Goal: Task Accomplishment & Management: Use online tool/utility

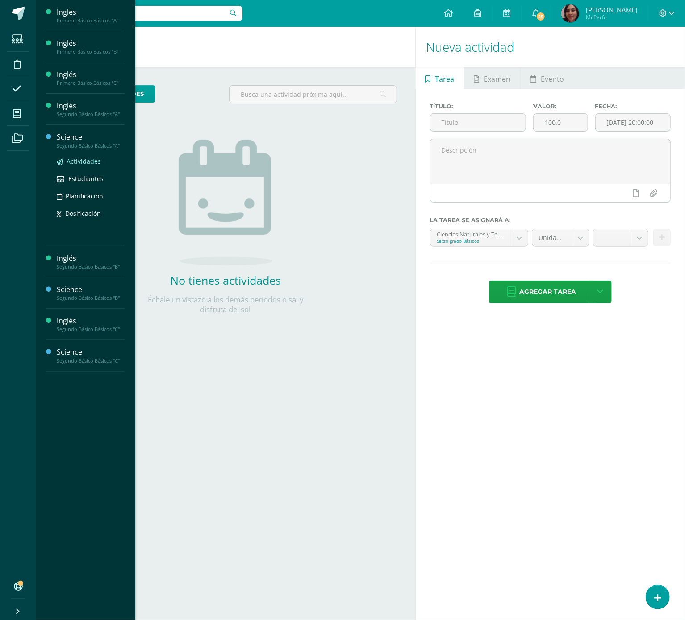
click at [81, 163] on span "Actividades" at bounding box center [83, 161] width 34 height 8
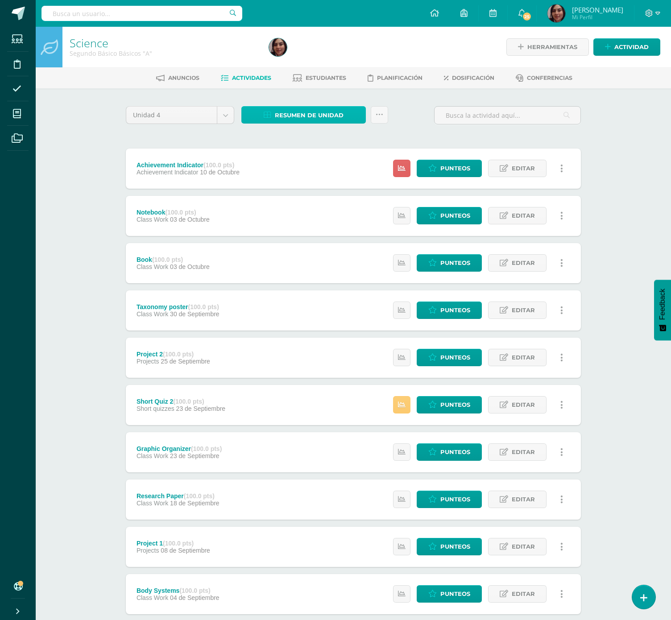
click at [295, 112] on span "Resumen de unidad" at bounding box center [309, 115] width 69 height 17
click at [322, 54] on link "Descargar como HTML" at bounding box center [304, 57] width 95 height 14
click at [398, 129] on div "Unidad 4 Unidad 1 Unidad 2 Unidad 3 Unidad 4 Resumen de unidad Subir actividade…" at bounding box center [353, 118] width 462 height 25
click at [322, 78] on span "Estudiantes" at bounding box center [326, 78] width 41 height 7
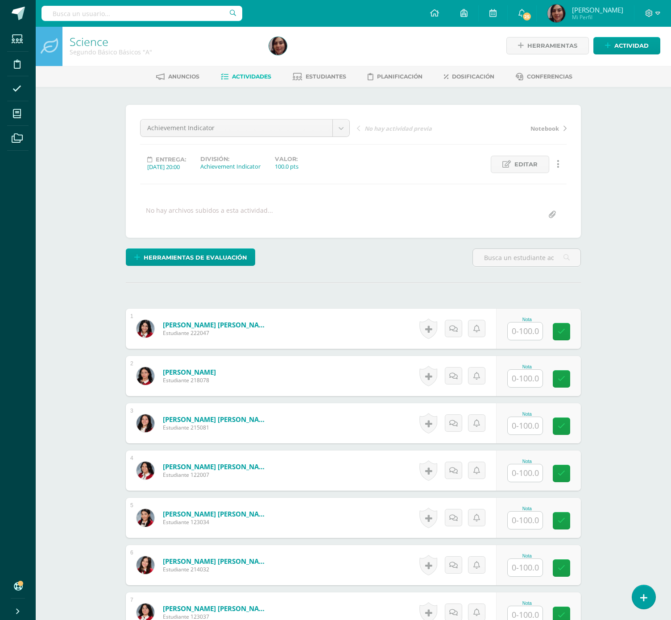
scroll to position [2, 0]
type input "9"
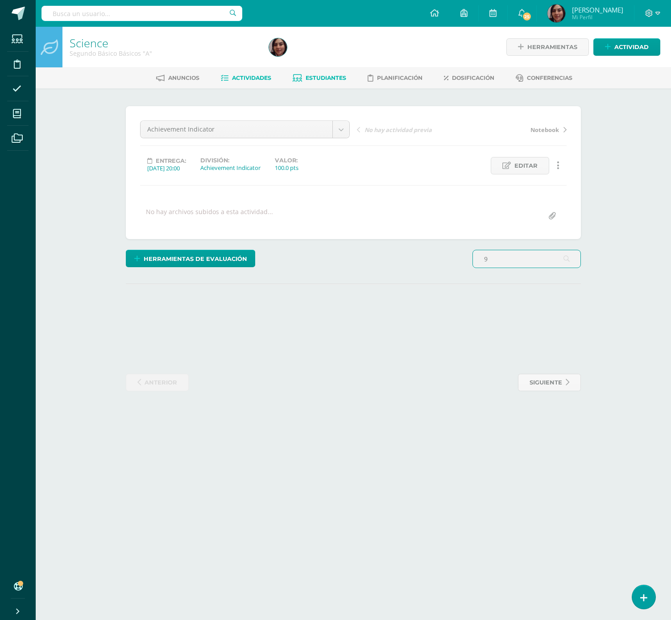
scroll to position [0, 0]
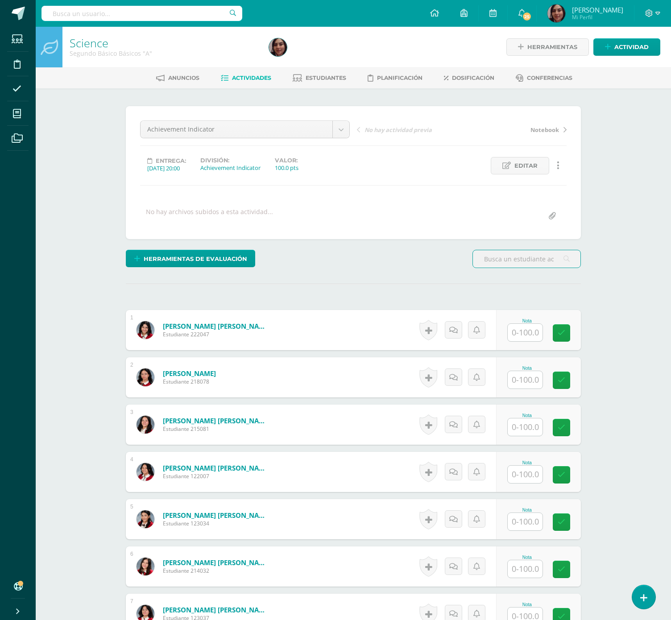
click at [523, 341] on input "text" at bounding box center [525, 332] width 35 height 17
type input "90"
type input "92"
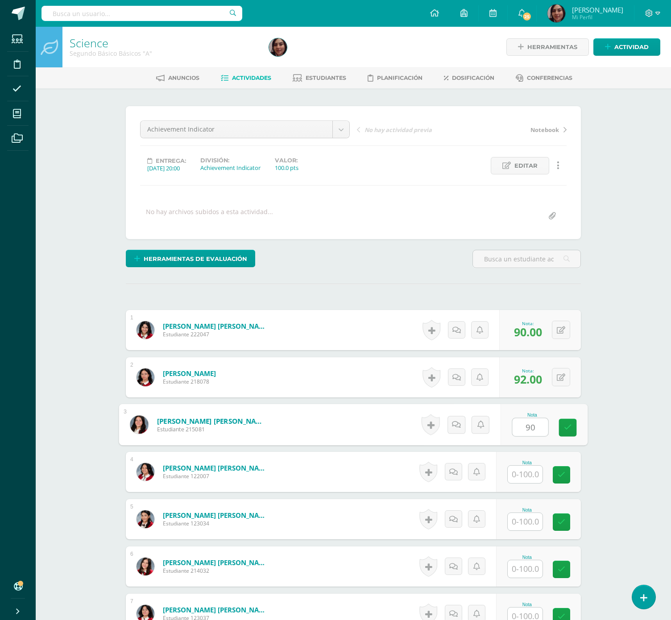
type input "90"
type input "33"
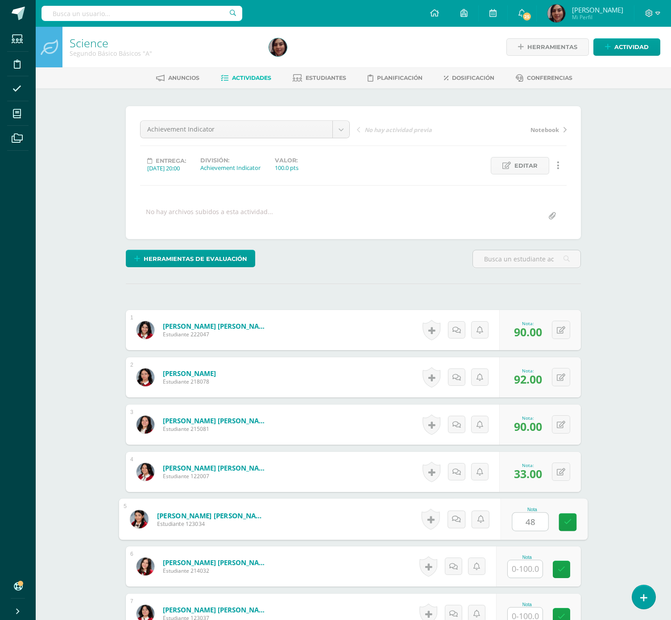
type input "48"
type input "51"
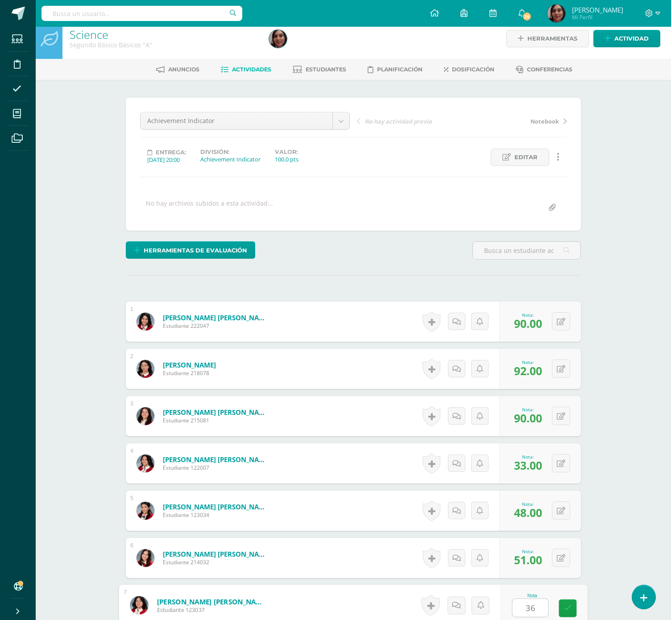
type input "36"
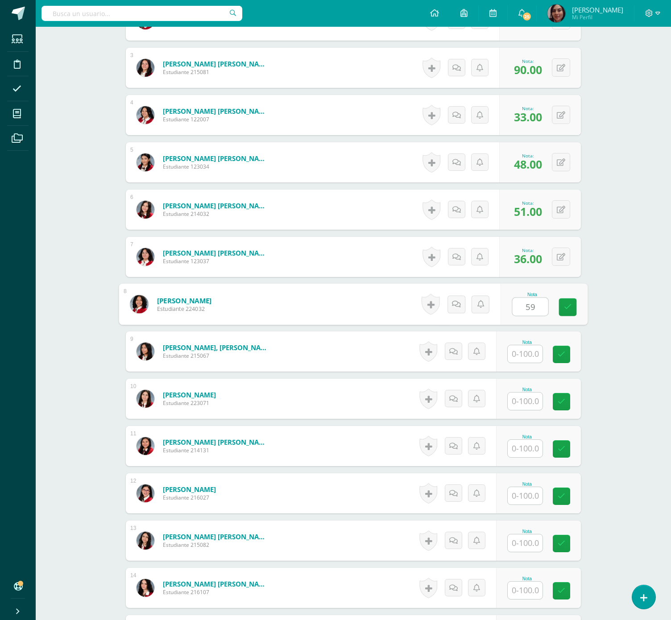
type input "59"
type input "73"
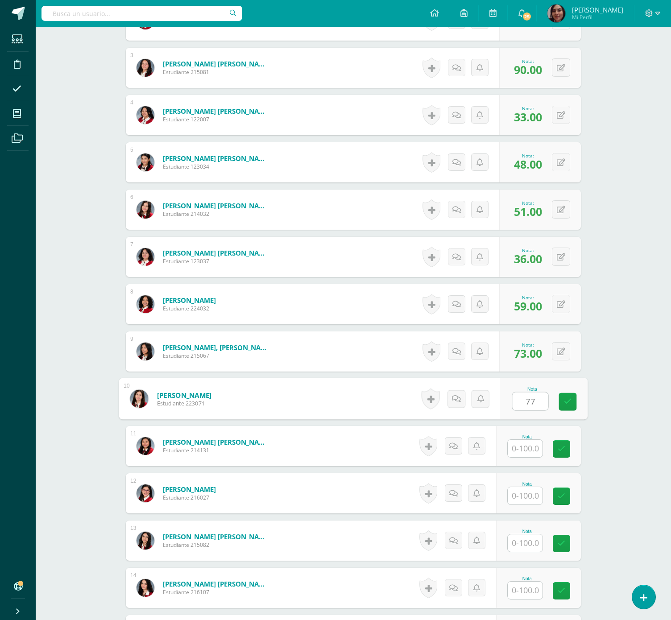
type input "77"
type input "50"
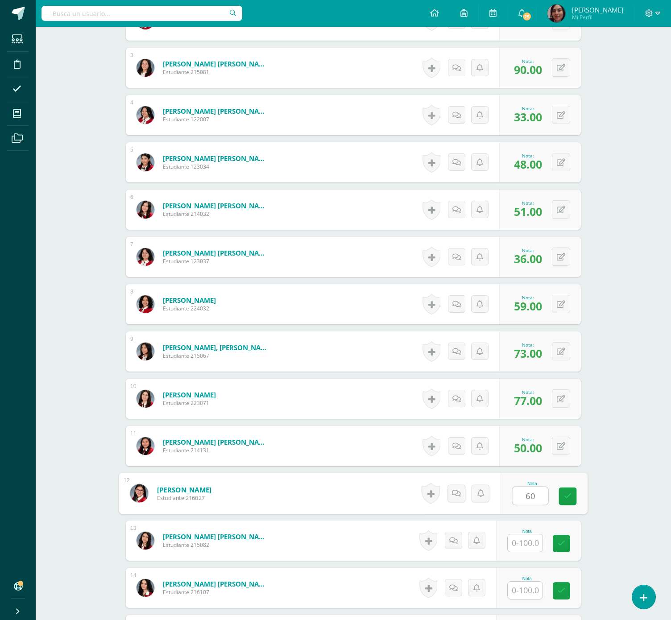
type input "60"
type input "44"
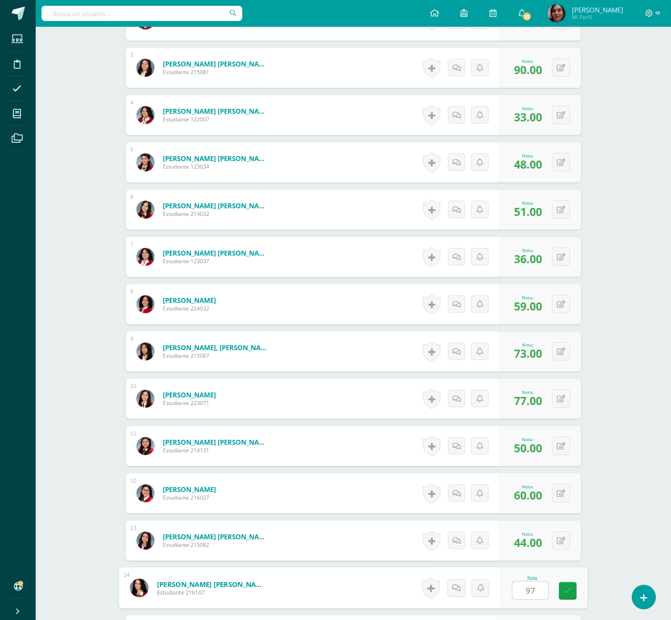
type input "97"
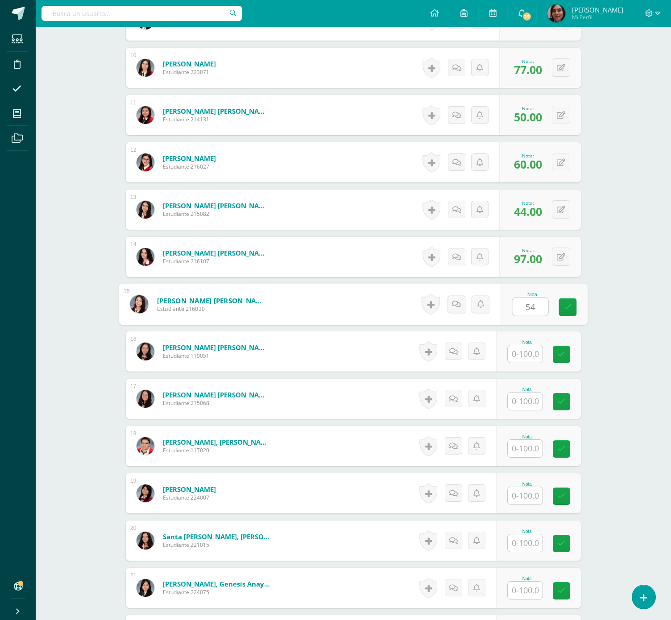
type input "54"
type input "65"
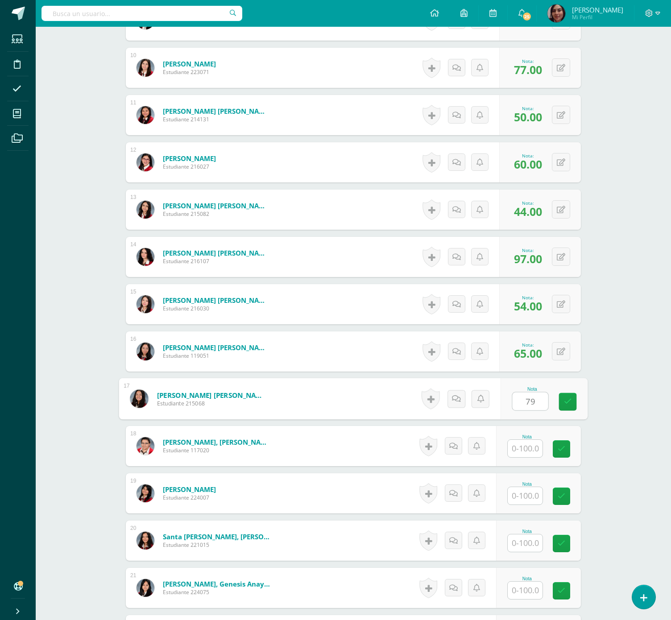
type input "79"
type input "37"
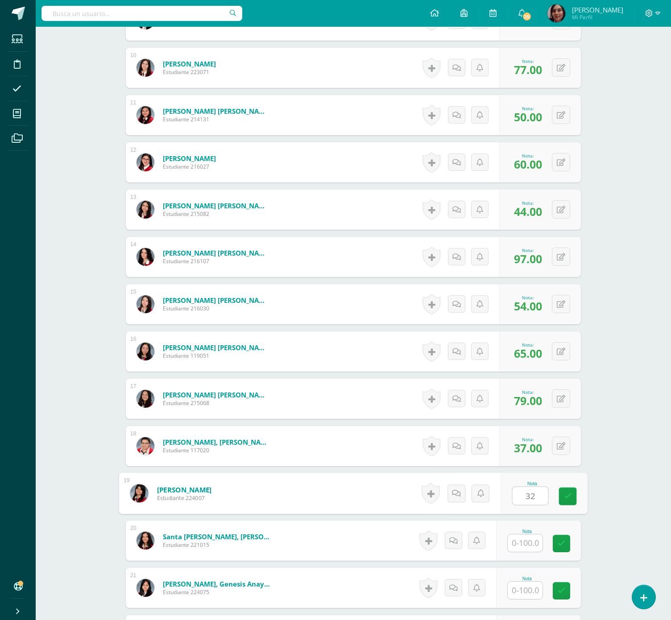
type input "32"
type input "4"
type input "66"
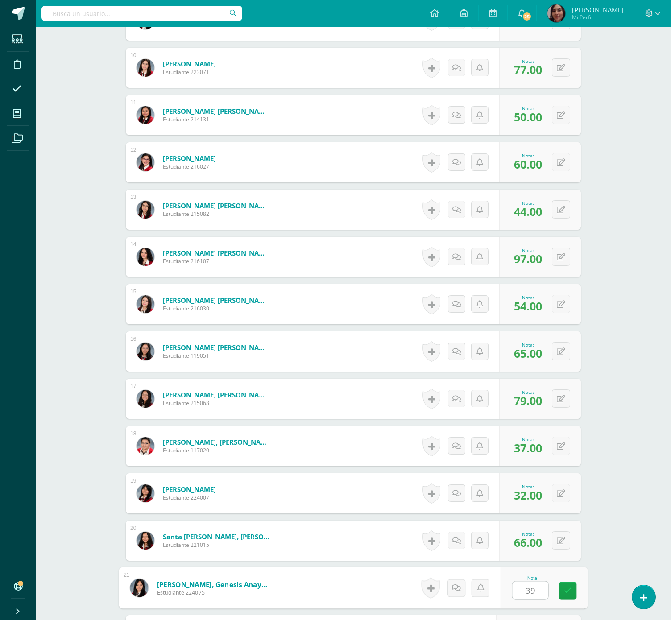
type input "39"
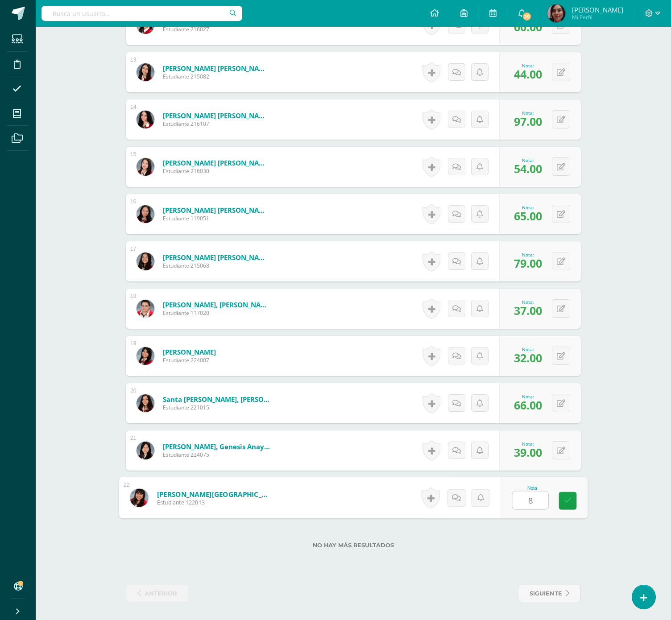
type input "86"
click at [561, 449] on button at bounding box center [567, 450] width 19 height 19
type input "60"
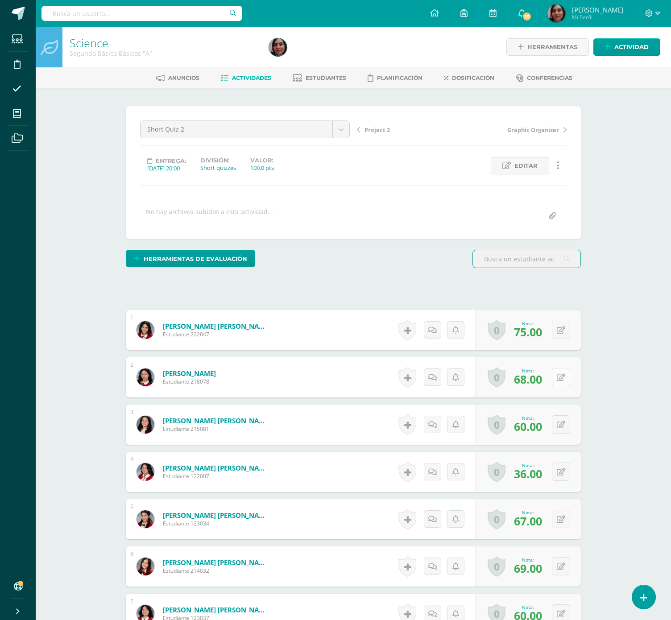
scroll to position [0, 0]
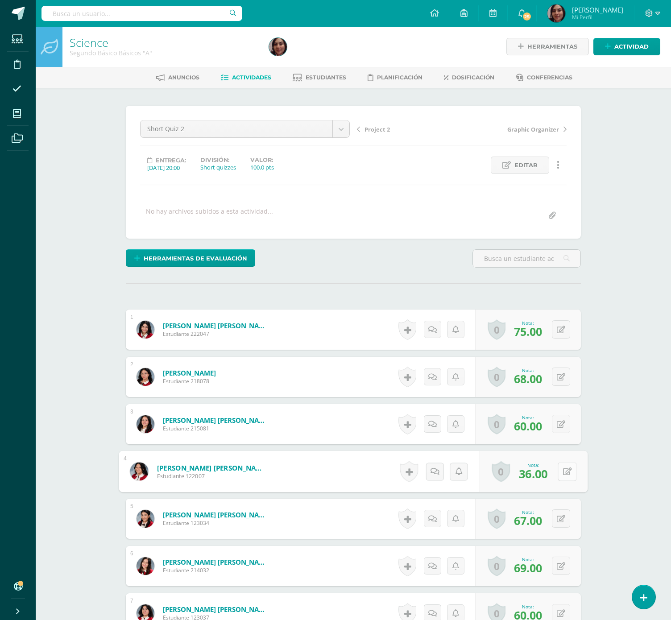
click at [560, 476] on button at bounding box center [567, 471] width 19 height 19
type input "60"
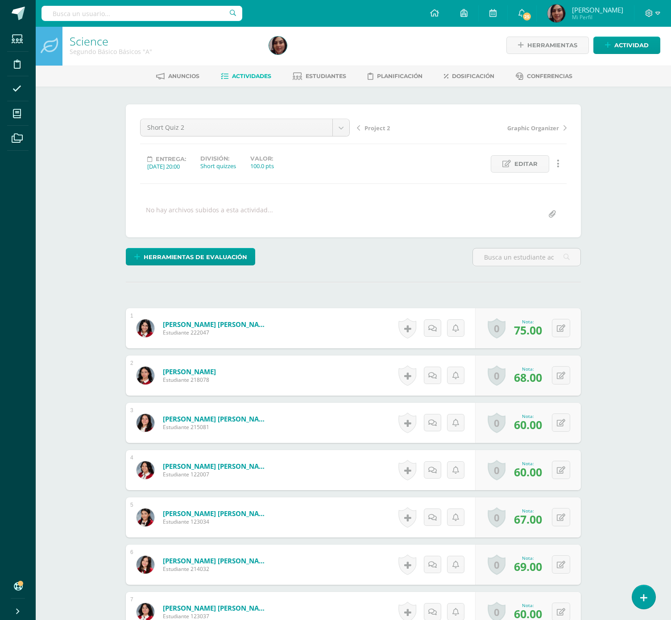
scroll to position [544, 0]
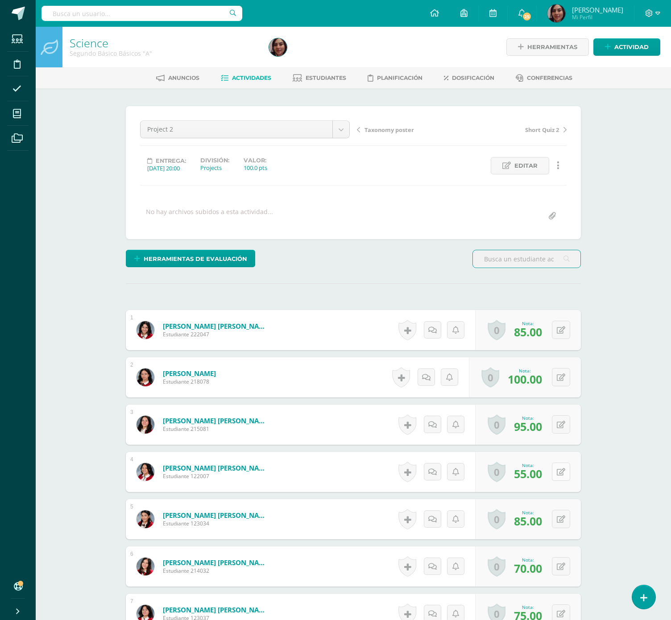
scroll to position [0, 0]
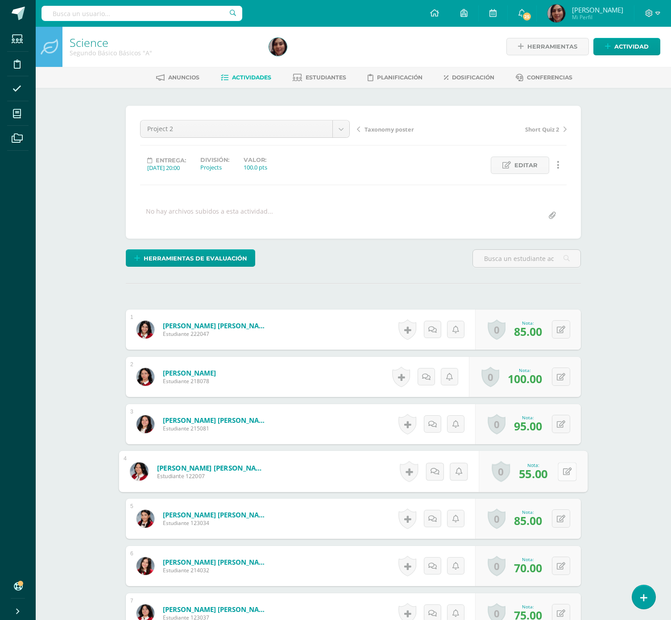
click at [567, 481] on button at bounding box center [567, 471] width 19 height 19
type input "85"
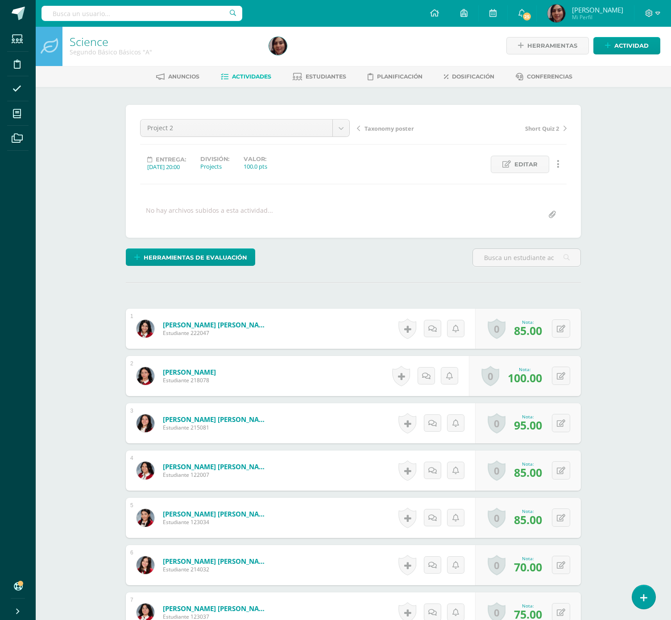
scroll to position [2, 0]
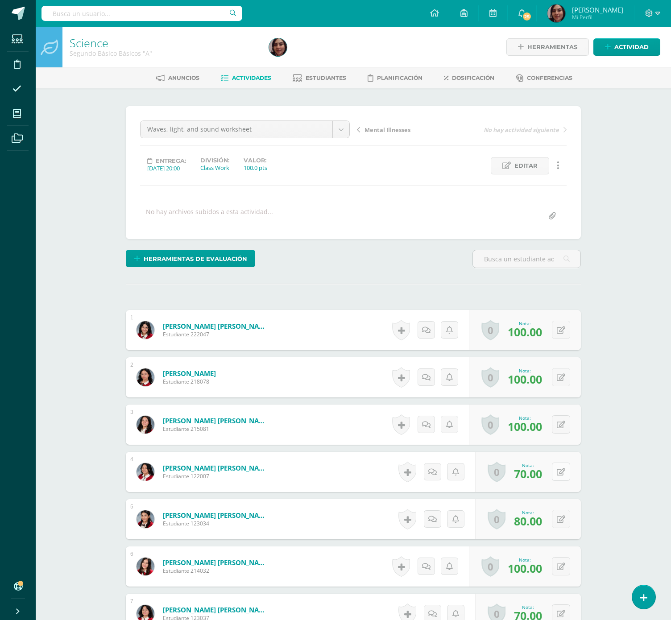
scroll to position [0, 0]
click at [563, 475] on icon at bounding box center [567, 472] width 9 height 8
type input "100"
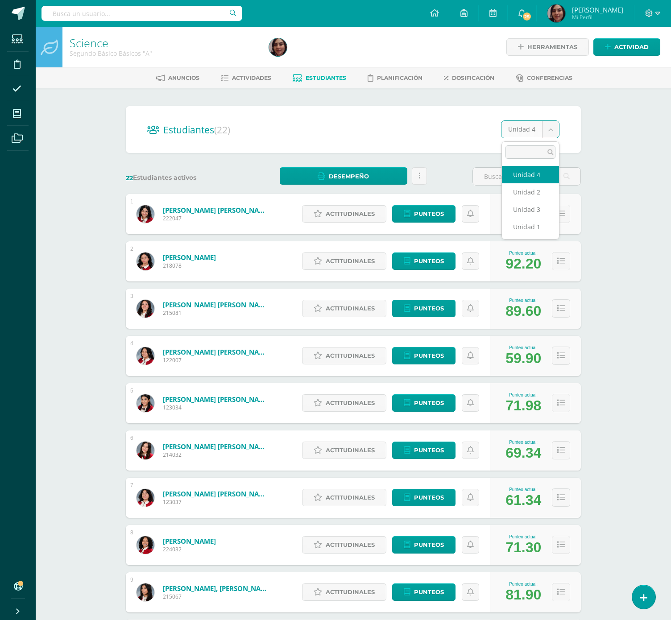
click at [551, 129] on body "Estudiantes Disciplina Asistencia Mis cursos Archivos Soporte Ayuda Reportar un…" at bounding box center [335, 358] width 671 height 716
select select "/dashboard/teacher/section/2948/students/?unit=175489"
click at [553, 128] on body "Estudiantes Disciplina Asistencia Mis cursos Archivos Soporte Ayuda Reportar un…" at bounding box center [335, 358] width 671 height 716
select select "/dashboard/teacher/section/2948/students/?unit=175488"
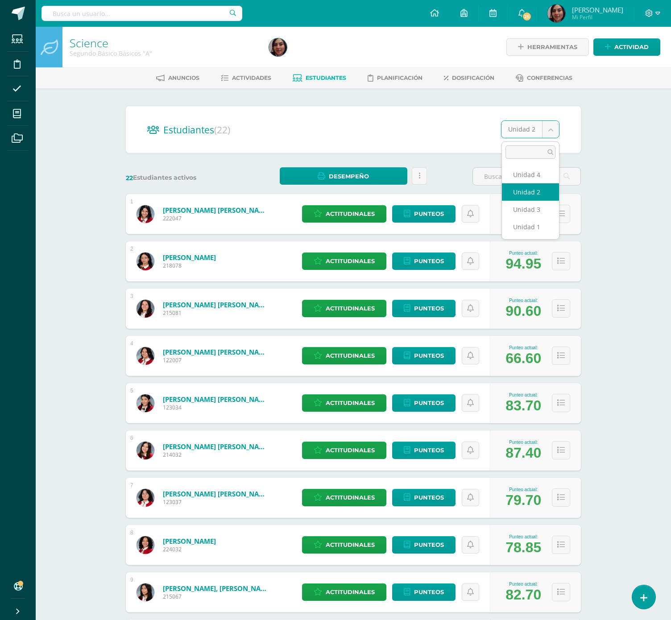
click at [555, 129] on body "Estudiantes Disciplina Asistencia Mis cursos Archivos Soporte Ayuda Reportar un…" at bounding box center [335, 358] width 671 height 716
select select "/dashboard/teacher/section/2948/students/?unit=175485"
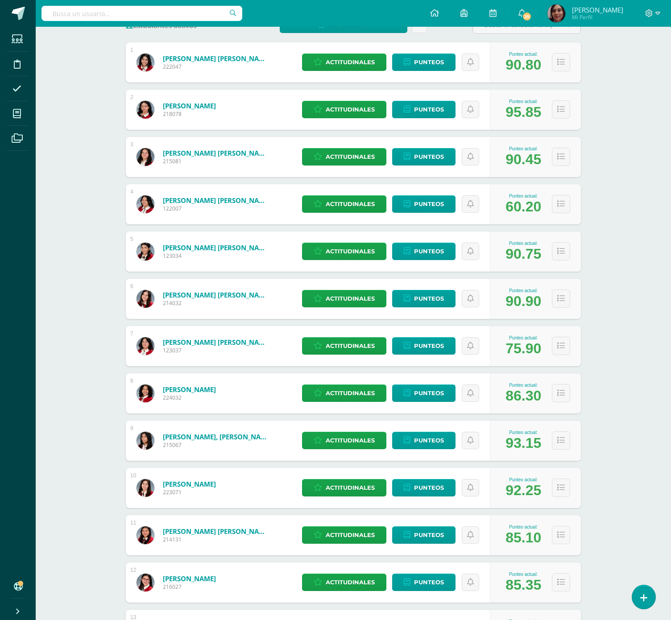
scroll to position [86, 0]
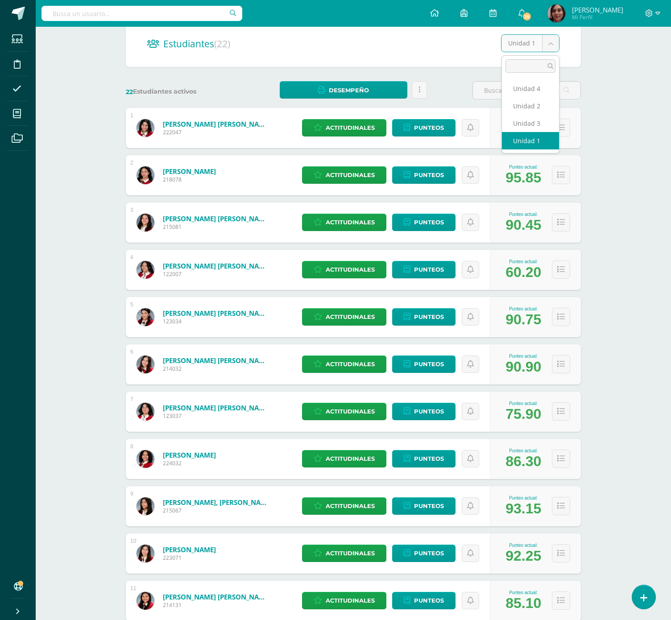
click at [552, 40] on body "Estudiantes Disciplina Asistencia Mis cursos Archivos Soporte Ayuda Reportar un…" at bounding box center [335, 557] width 671 height 1287
select select "/dashboard/teacher/section/2948/students/?unit=175488"
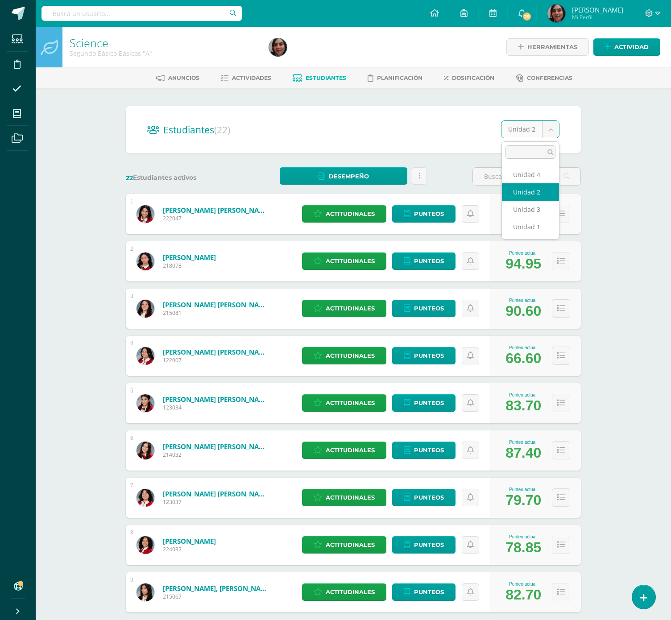
select select "/dashboard/teacher/section/2948/students/?unit=175489"
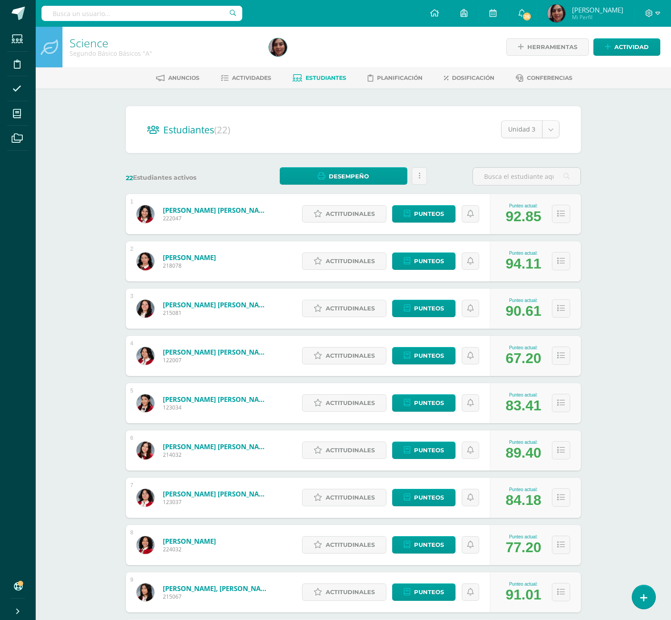
select select "/dashboard/teacher/section/2948/students/?unit=175490"
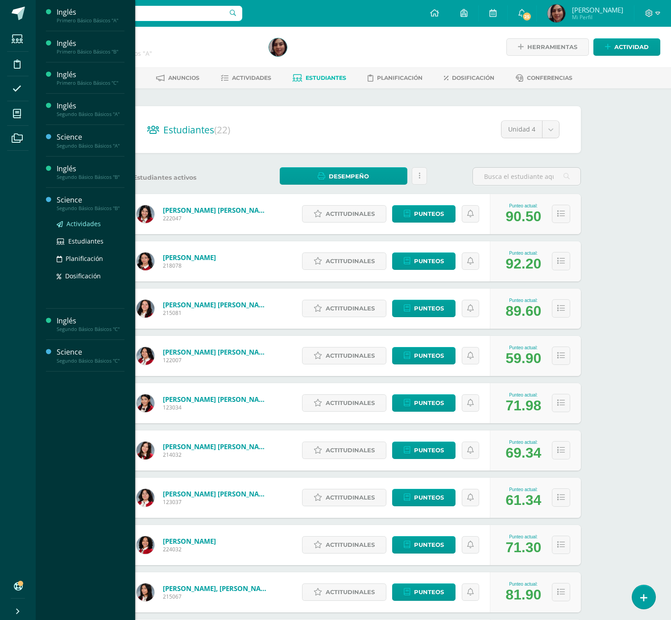
click at [84, 224] on span "Actividades" at bounding box center [83, 224] width 34 height 8
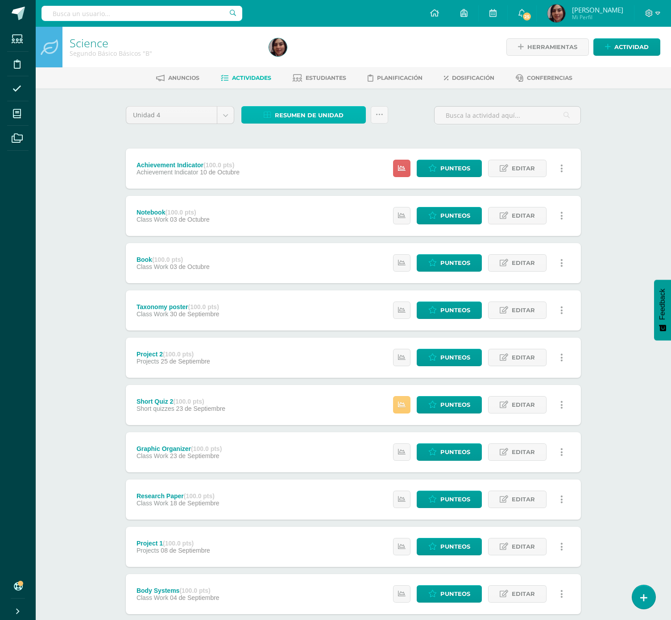
click at [277, 117] on span "Resumen de unidad" at bounding box center [309, 115] width 69 height 17
click at [286, 55] on link "Descargar como HTML" at bounding box center [304, 57] width 95 height 14
click at [413, 100] on div "Unidad 4 Unidad 1 Unidad 2 Unidad 3 Unidad 4 Resumen de unidad Subir actividade…" at bounding box center [353, 379] width 491 height 582
click at [319, 78] on span "Estudiantes" at bounding box center [326, 78] width 41 height 7
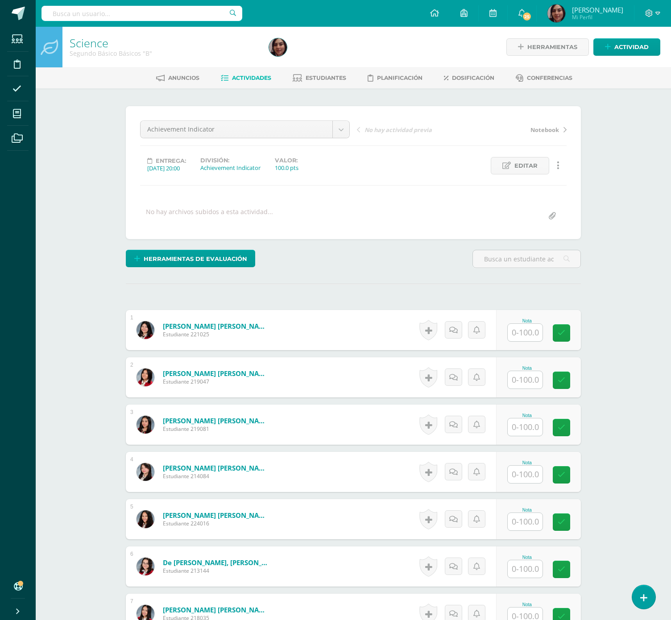
scroll to position [0, 0]
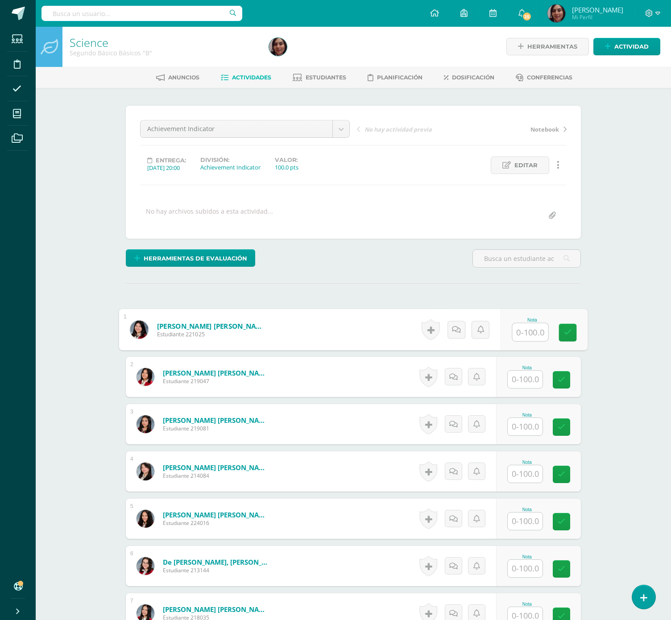
click at [523, 328] on input "text" at bounding box center [531, 333] width 36 height 18
type input "76"
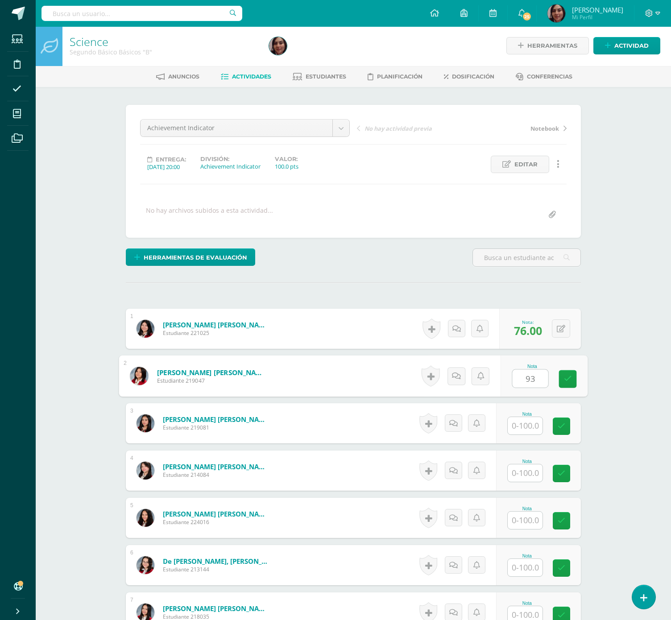
type input "93"
type input "80"
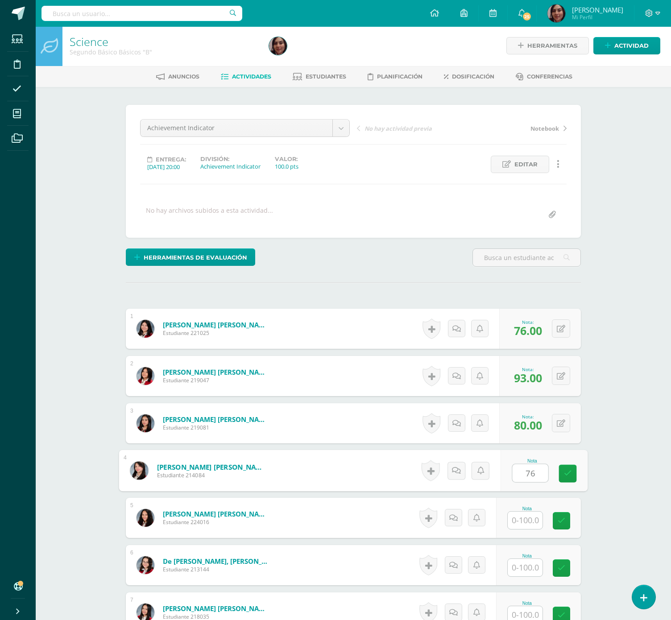
type input "76"
type input "52"
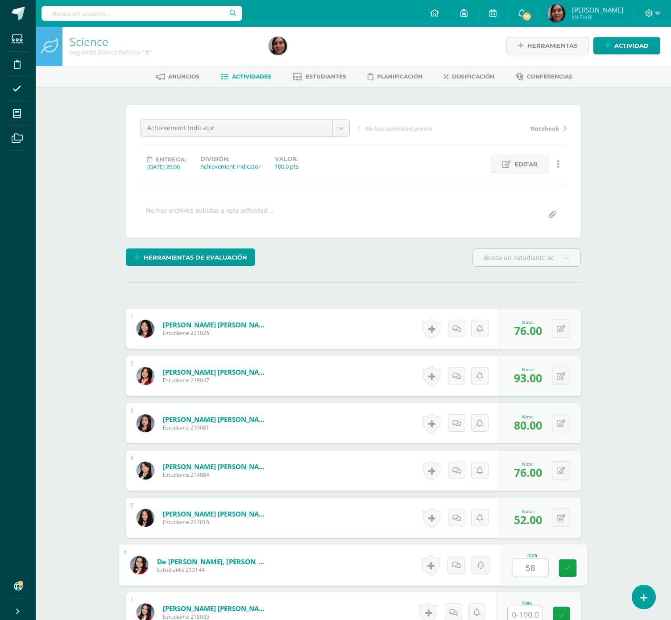
type input "58"
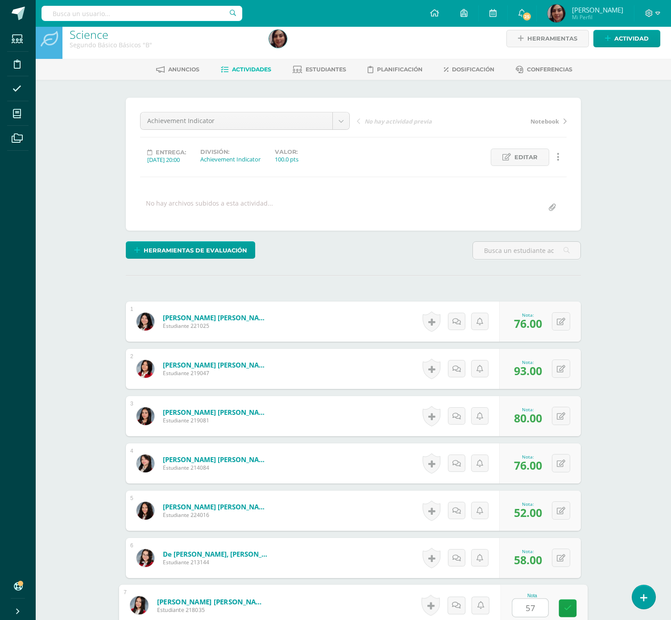
type input "57"
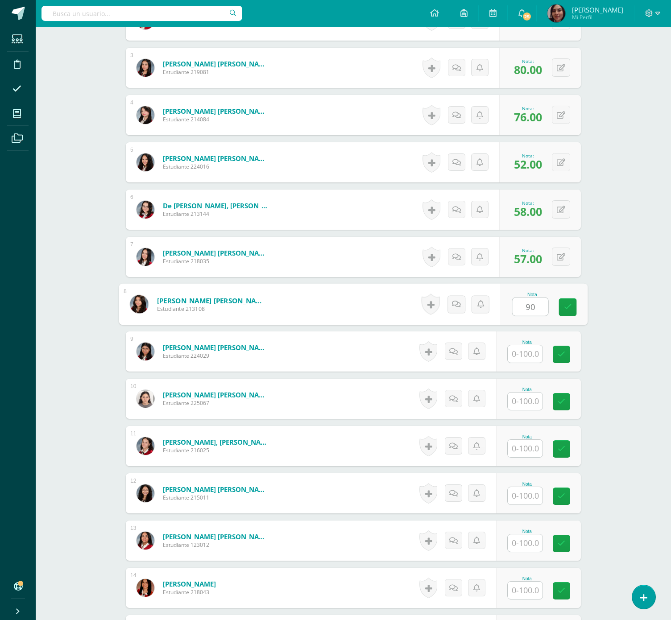
type input "90"
type input "27"
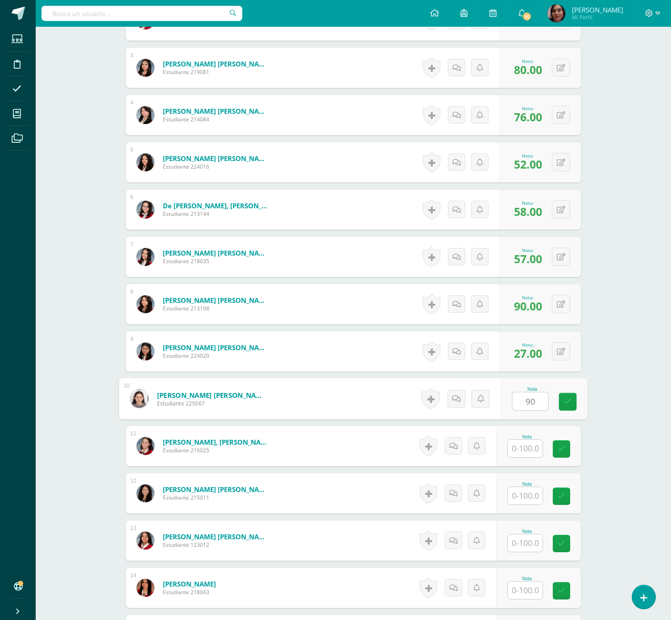
type input "90"
type input "93"
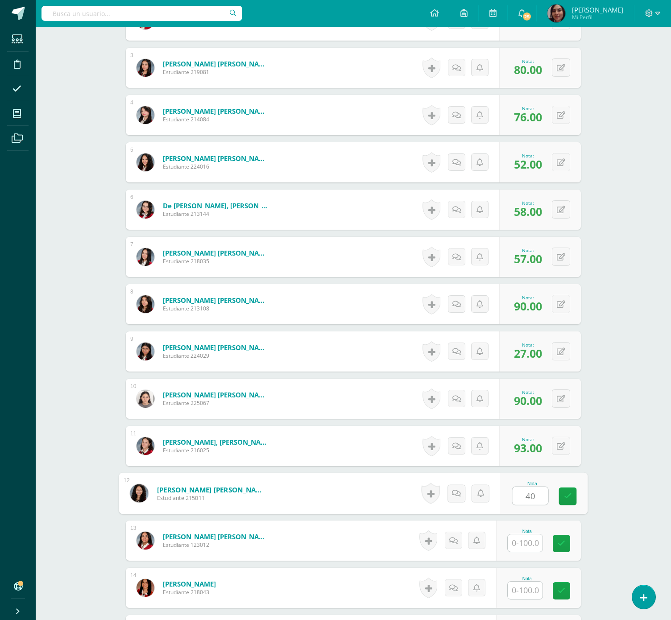
type input "40"
type input "95"
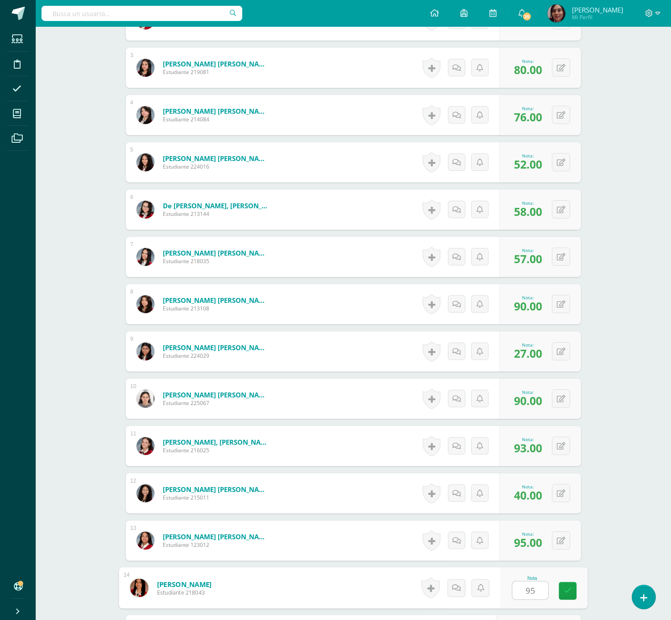
type input "95"
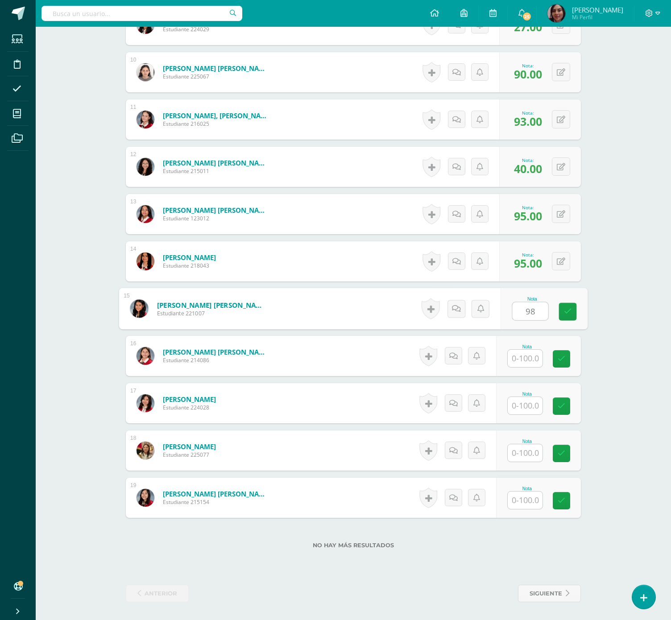
type input "98"
type input "58"
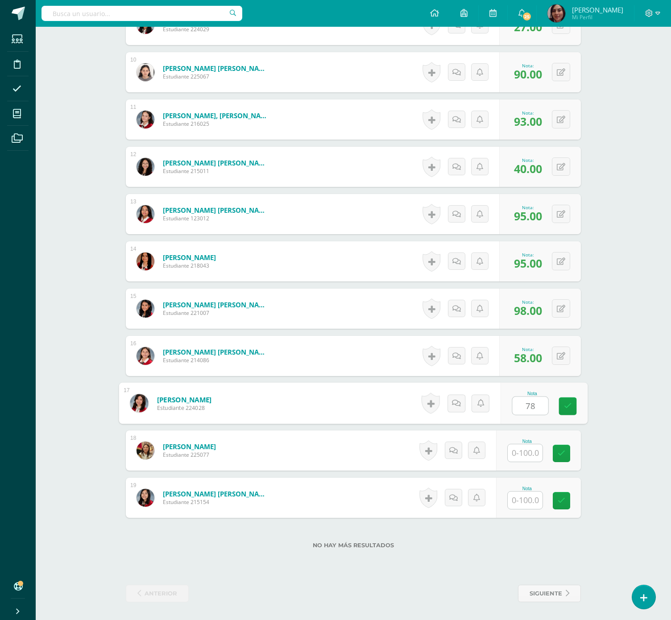
type input "78"
type input "31"
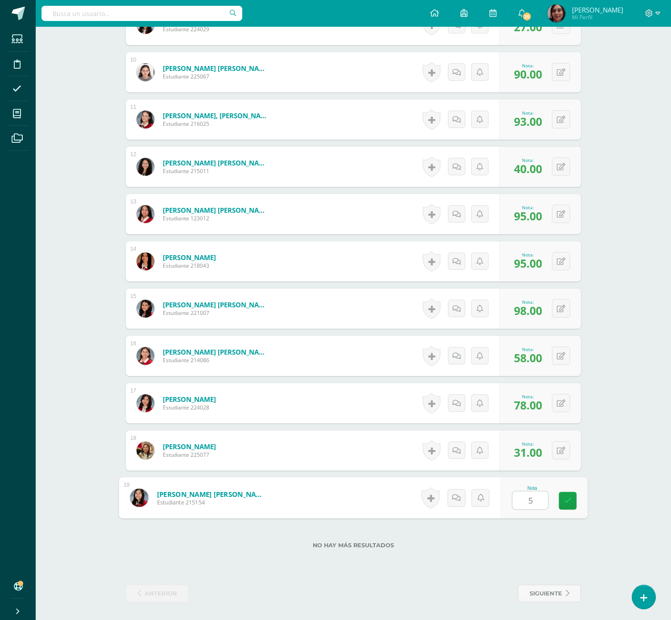
type input "55"
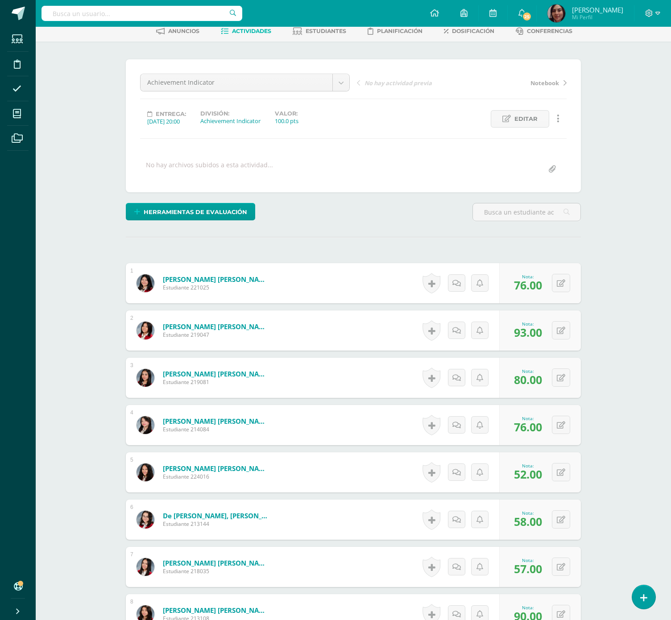
scroll to position [0, 0]
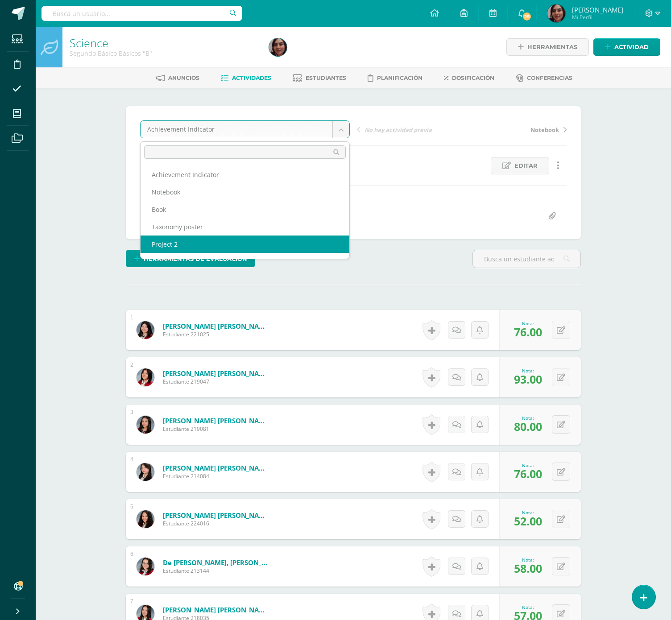
select select "/dashboard/teacher/grade-activity/205482/"
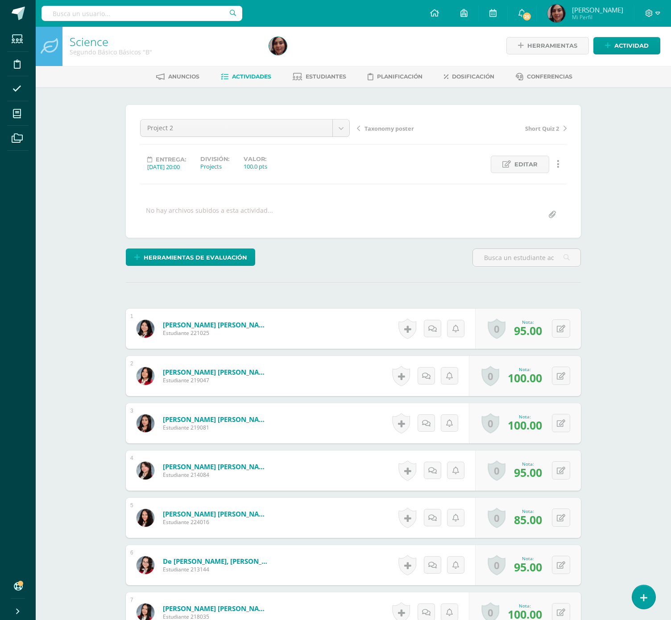
scroll to position [544, 0]
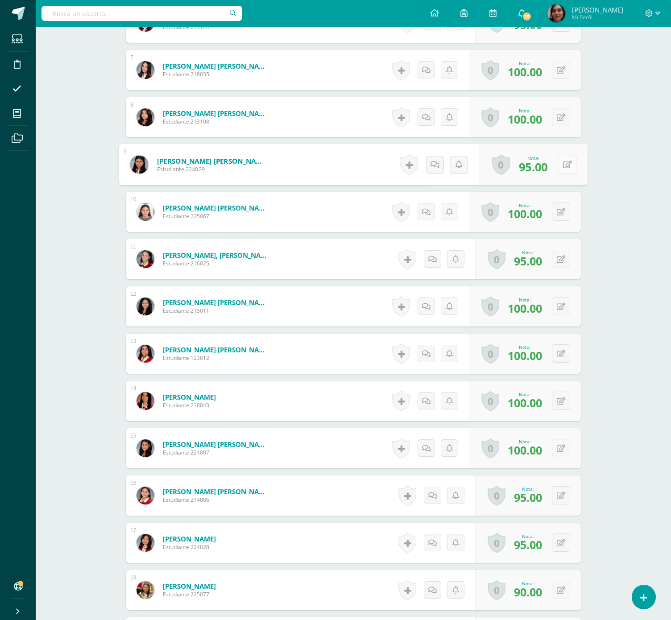
click at [558, 168] on button at bounding box center [567, 164] width 19 height 19
type input "100"
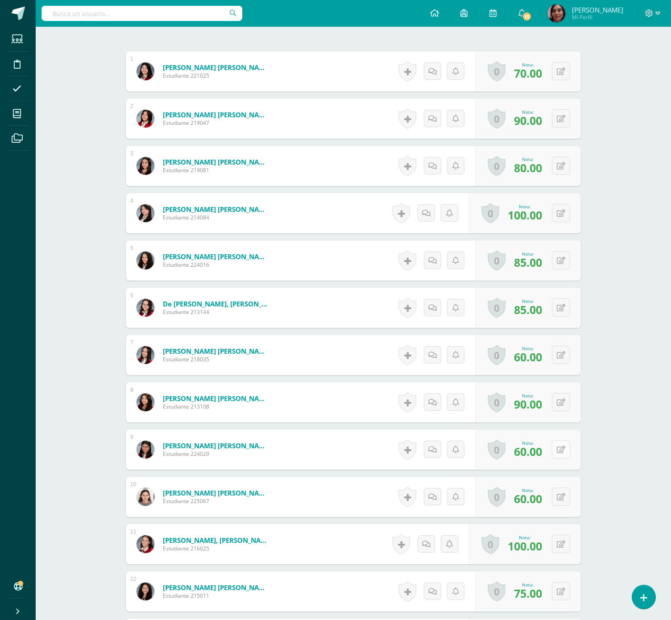
scroll to position [260, 0]
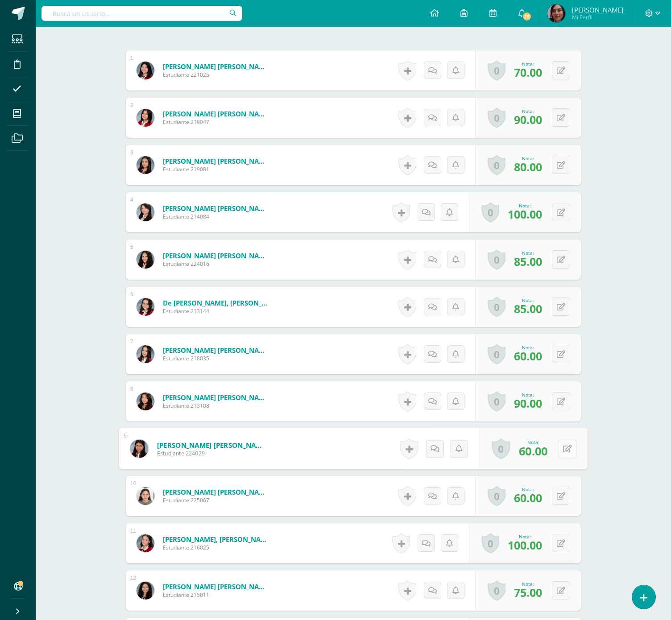
click at [555, 454] on div "0 [GEOGRAPHIC_DATA] Logros obtenidos Aún no hay logros agregados Nota: 60.00" at bounding box center [533, 448] width 109 height 41
click at [564, 452] on icon at bounding box center [567, 449] width 9 height 8
type input "95"
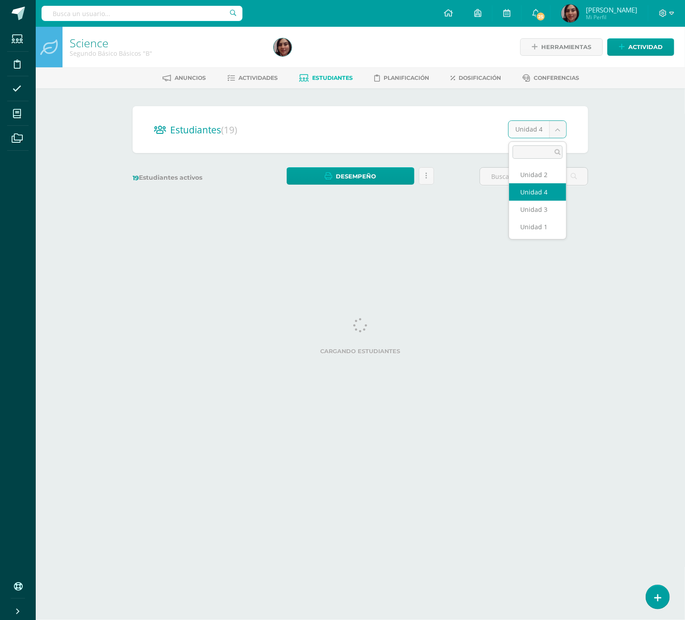
click at [561, 131] on body "Estudiantes Disciplina Asistencia Mis cursos Archivos Soporte Ayuda Reportar un…" at bounding box center [342, 106] width 685 height 212
select select "/dashboard/teacher/section/2949/students/?unit=175498"
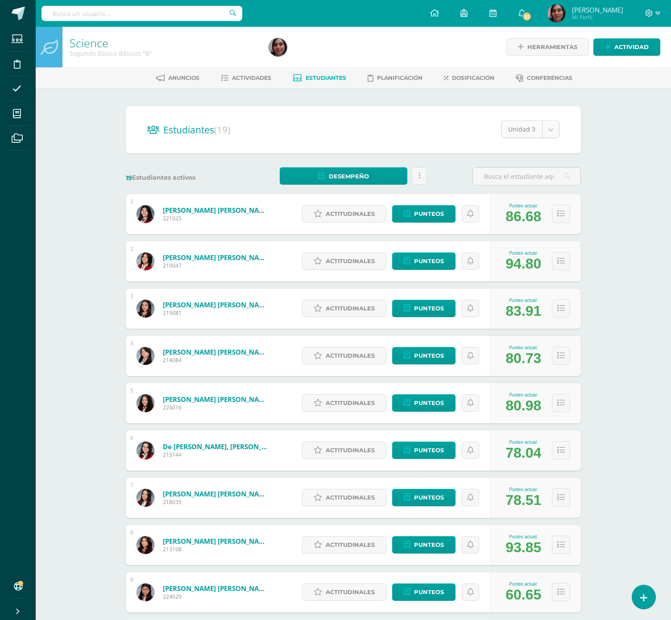
click at [550, 122] on body "Estudiantes Disciplina Asistencia Mis cursos Archivos Soporte Ayuda Reportar un…" at bounding box center [335, 358] width 671 height 716
select select "/dashboard/teacher/section/2949/students/?unit=175497"
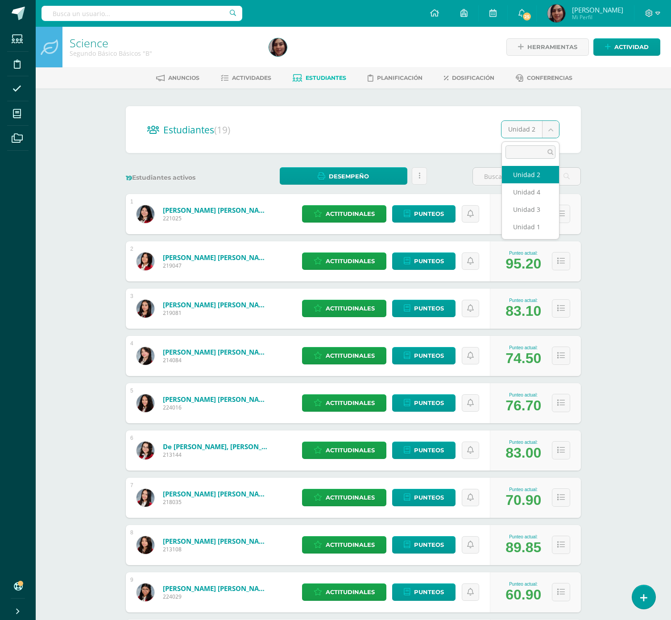
click at [550, 133] on body "Estudiantes Disciplina Asistencia Mis cursos Archivos Soporte Ayuda Reportar un…" at bounding box center [335, 358] width 671 height 716
select select "/dashboard/teacher/section/2949/students/?unit=175494"
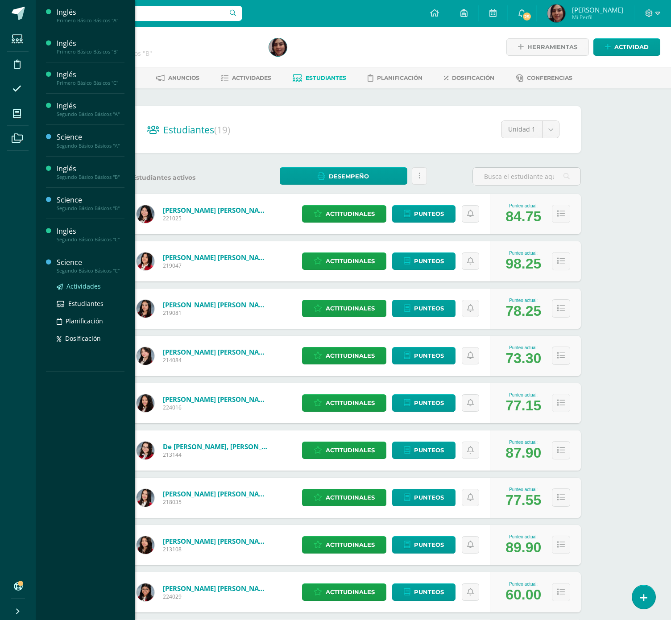
click at [79, 284] on span "Actividades" at bounding box center [83, 286] width 34 height 8
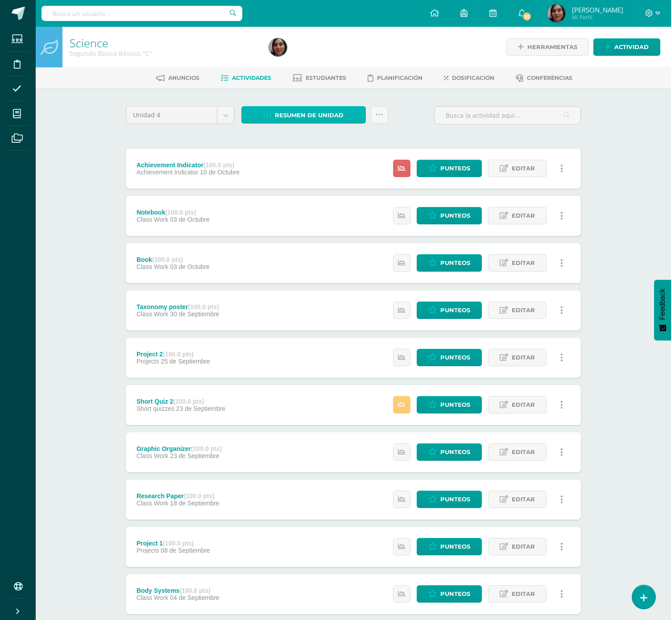
click at [299, 116] on span "Resumen de unidad" at bounding box center [309, 115] width 69 height 17
click at [299, 54] on link "Descargar como HTML" at bounding box center [304, 57] width 95 height 14
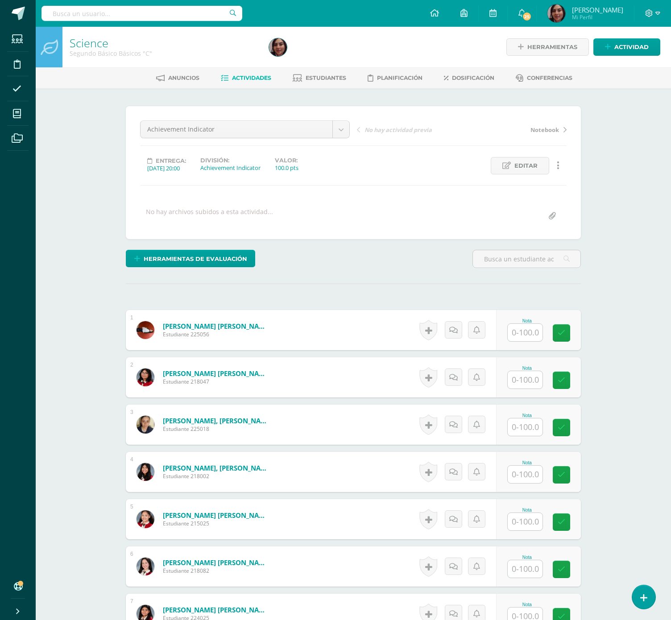
scroll to position [0, 0]
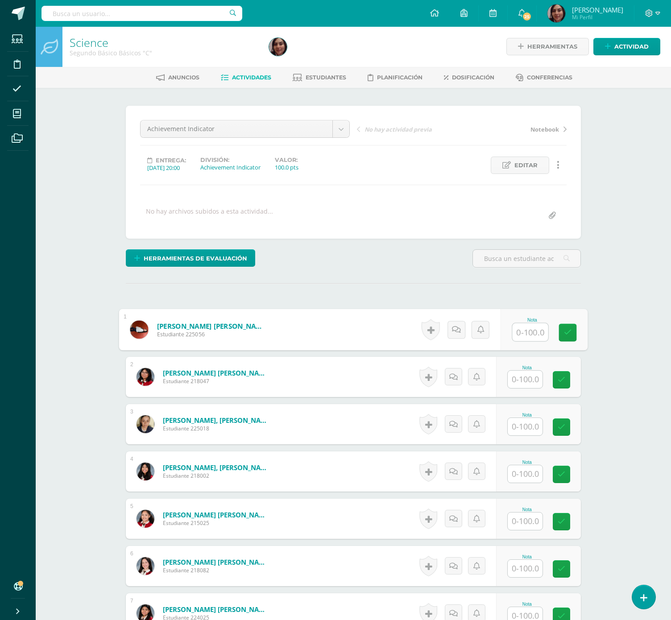
click at [518, 336] on input "text" at bounding box center [531, 333] width 36 height 18
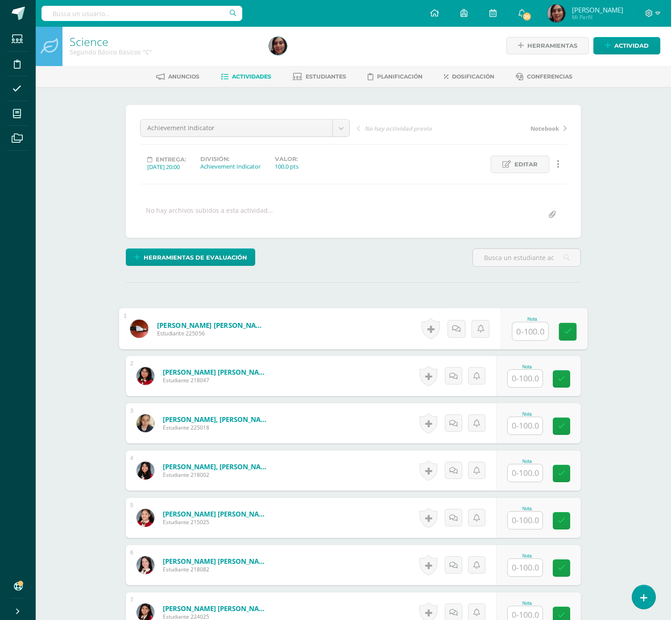
scroll to position [2, 0]
type input "32"
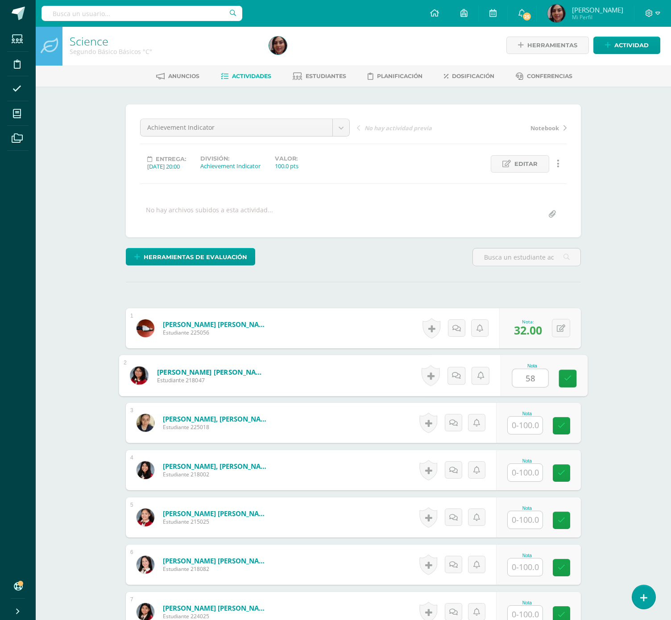
type input "58"
type input "66"
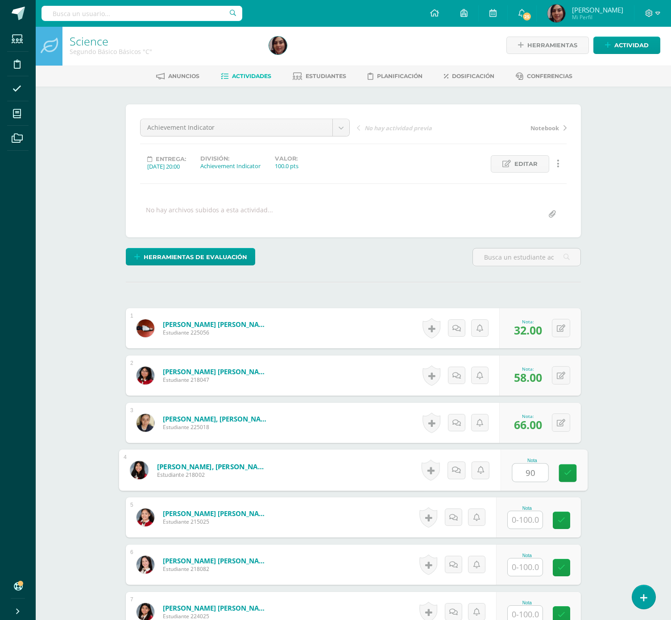
type input "90"
type input "98"
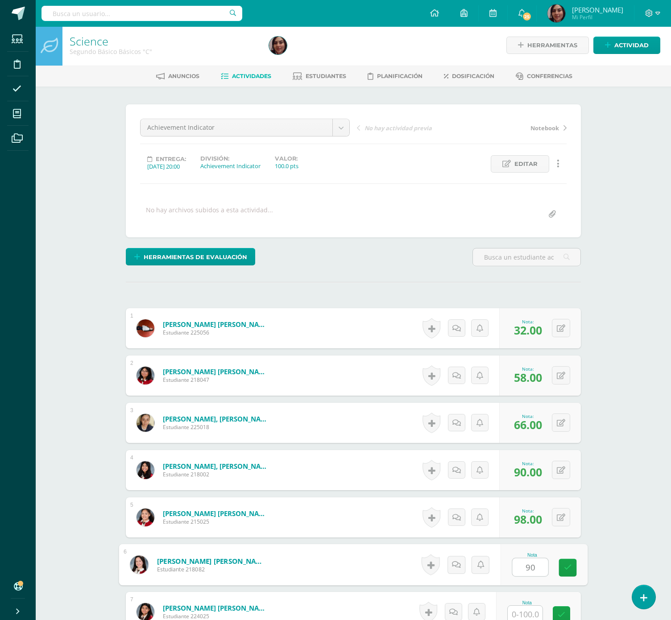
type input "90"
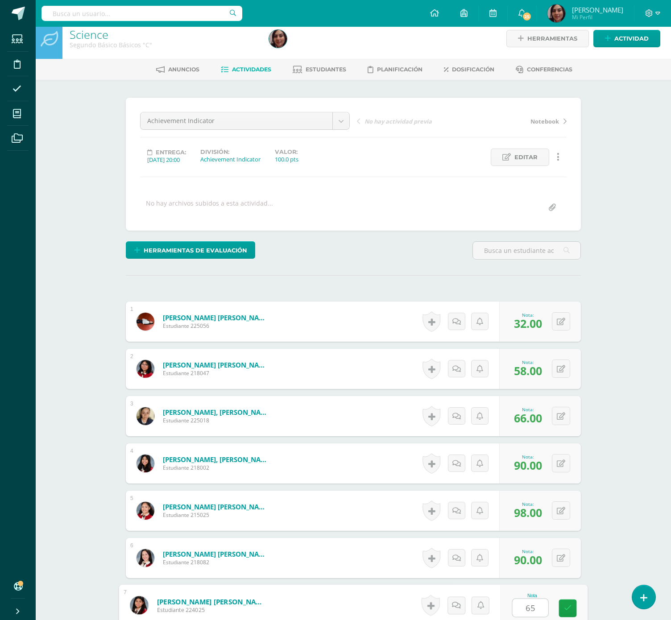
type input "65"
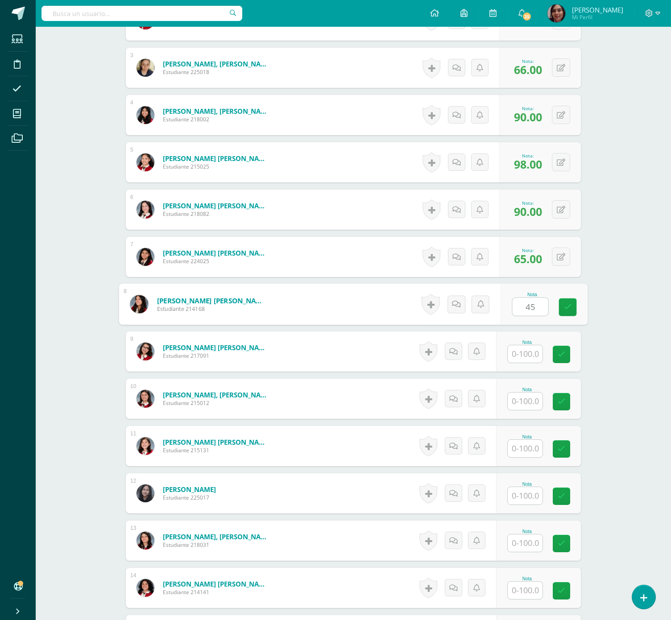
type input "45"
type input "93"
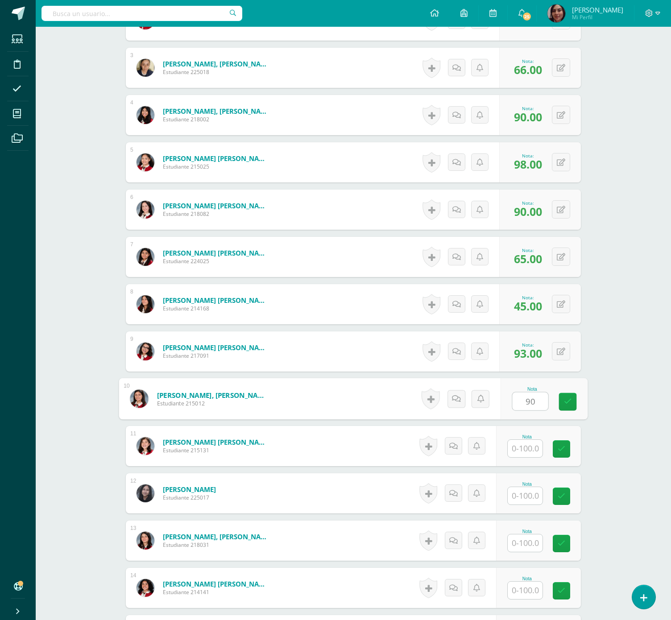
type input "90"
type input "66"
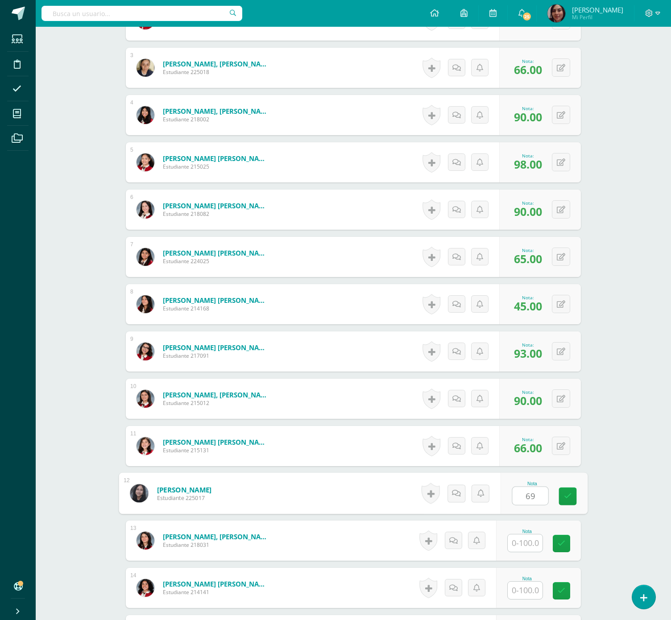
type input "69"
type input "58"
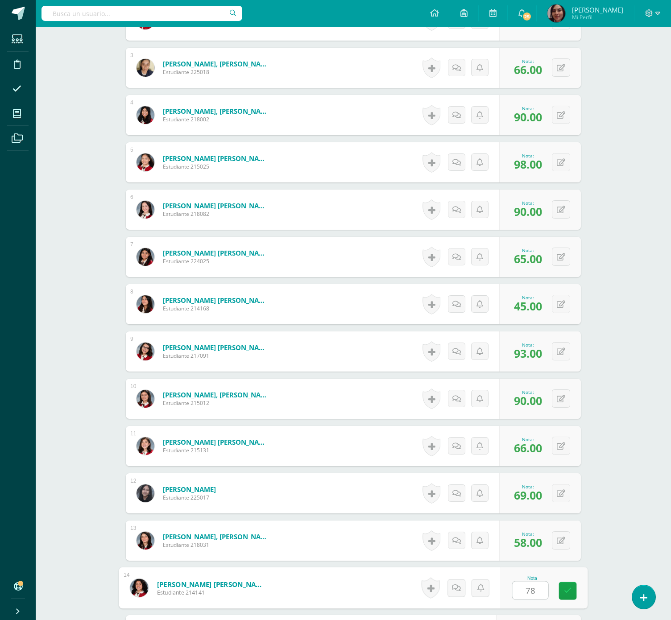
type input "78"
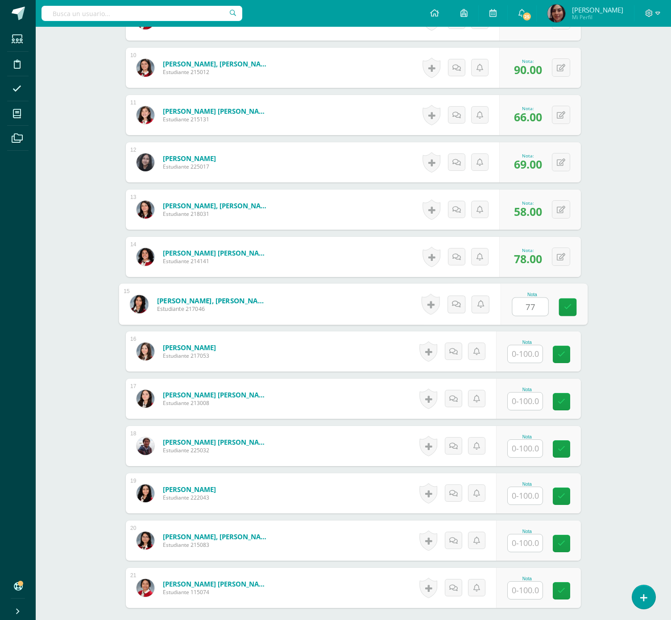
type input "77"
type input "17"
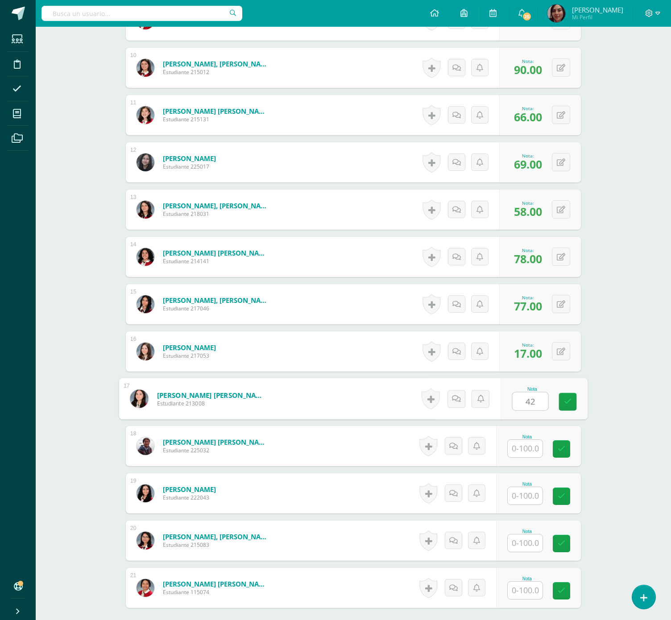
type input "42"
type input "90"
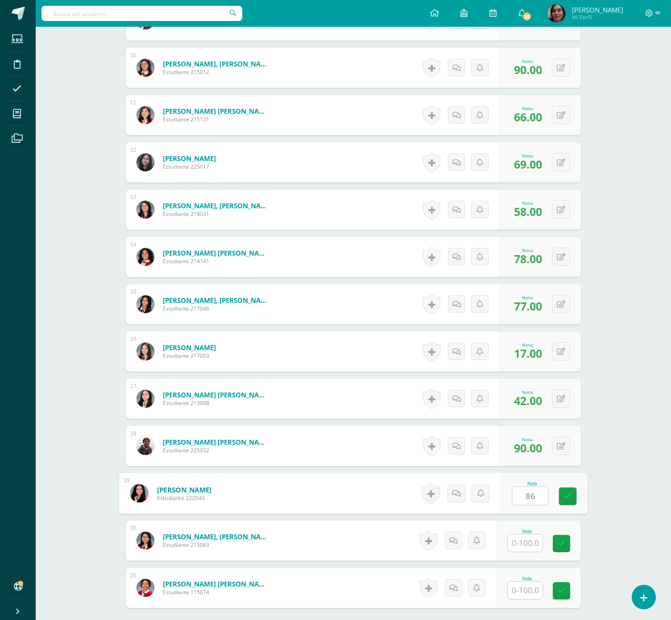
type input "86"
type input "57"
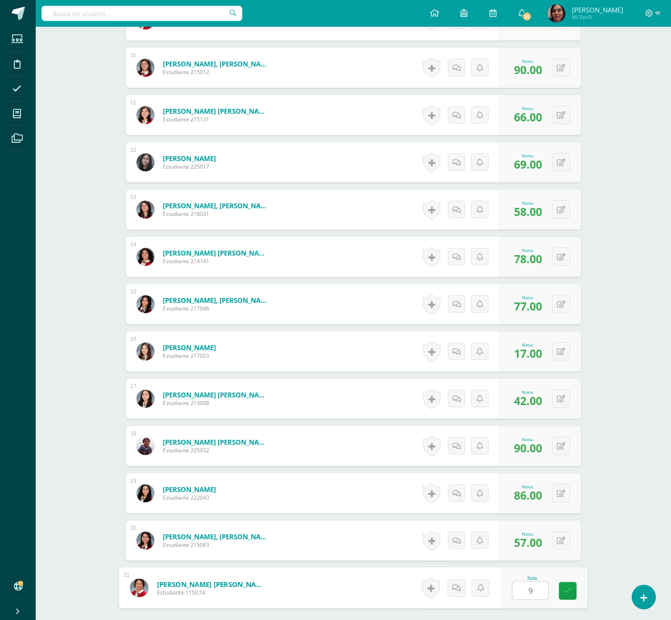
type input "90"
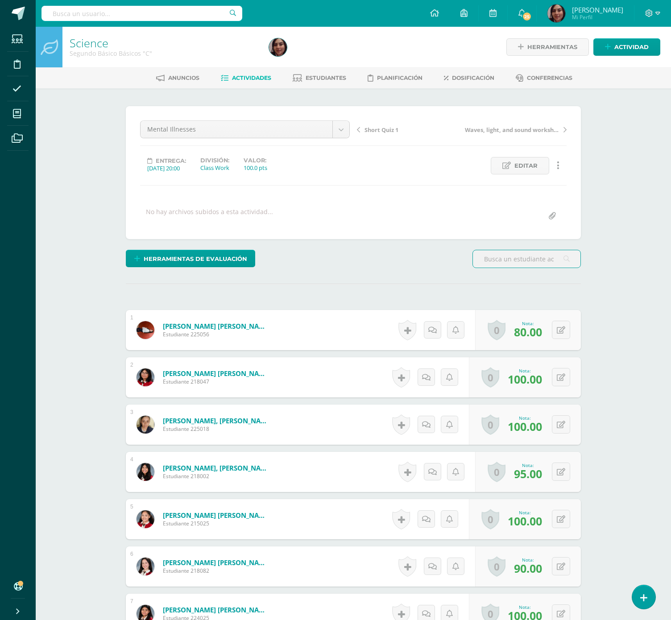
scroll to position [259, 0]
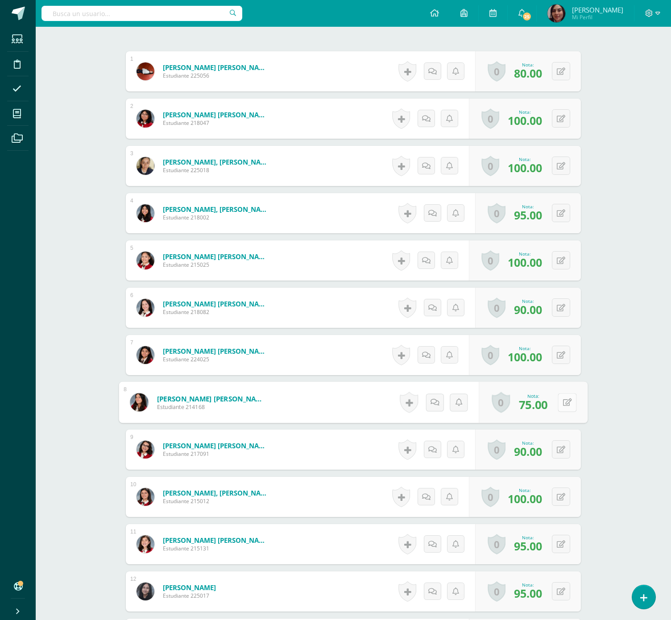
click at [563, 403] on icon at bounding box center [567, 402] width 9 height 8
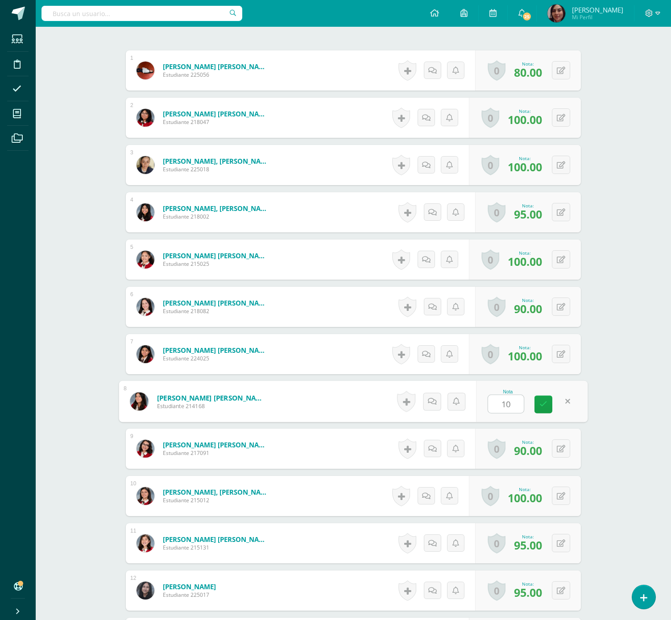
type input "100"
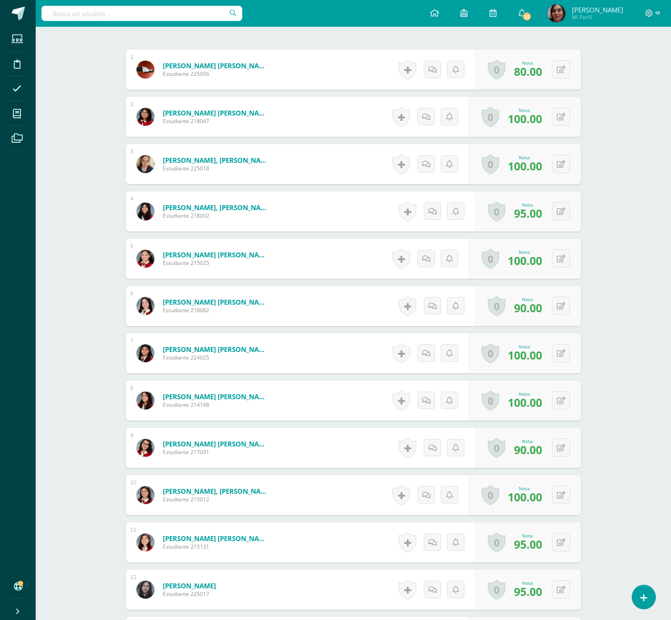
scroll to position [782, 0]
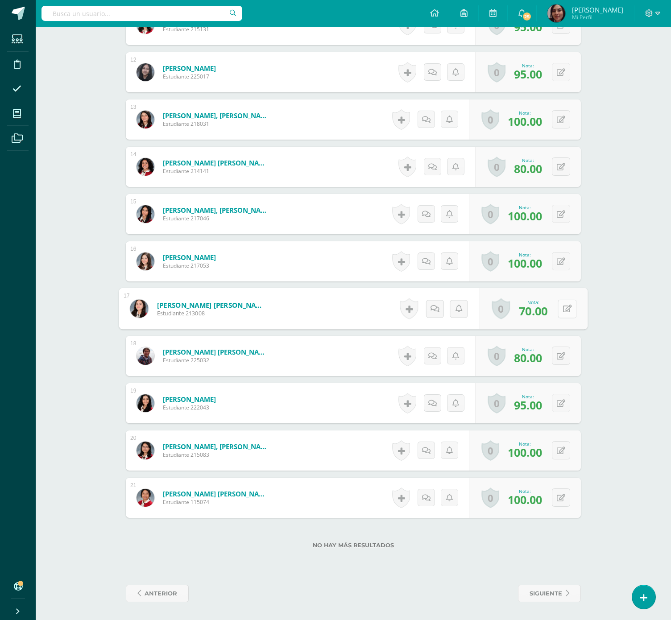
click at [556, 304] on div "0 Logros Logros obtenidos Aún no hay logros agregados Nota: 70.00" at bounding box center [533, 308] width 109 height 41
click at [563, 306] on icon at bounding box center [567, 309] width 9 height 8
type input "100"
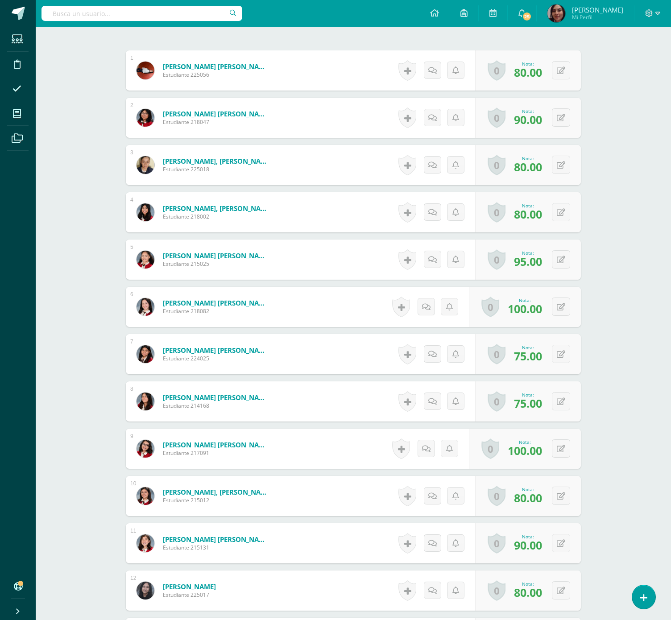
scroll to position [261, 0]
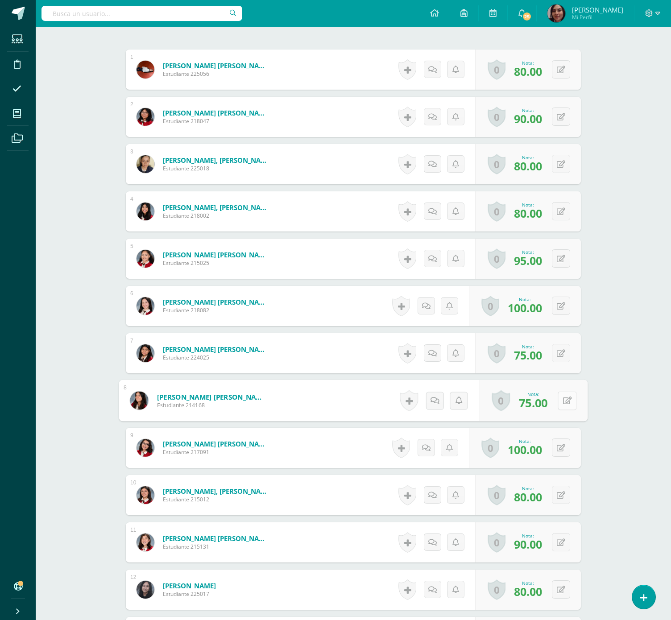
click at [555, 402] on div "0 [GEOGRAPHIC_DATA] Logros obtenidos Aún no hay logros agregados Nota: 75.00" at bounding box center [533, 400] width 109 height 41
click at [564, 404] on icon at bounding box center [567, 401] width 9 height 8
type input "100"
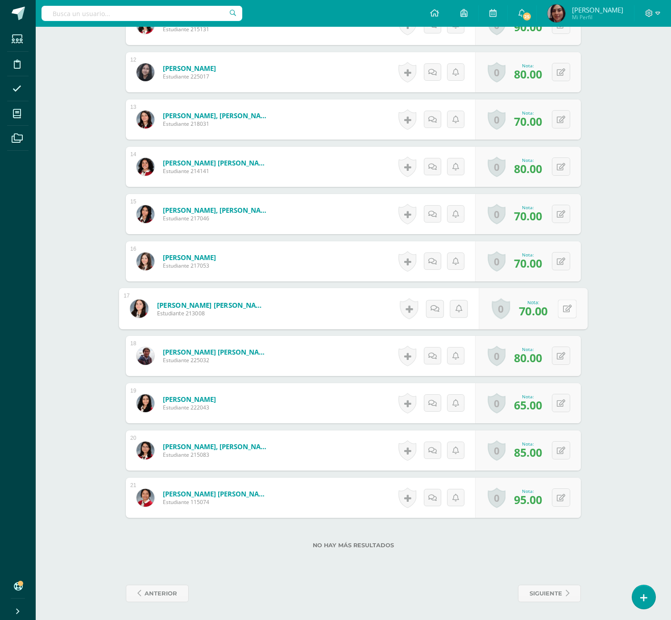
click at [558, 312] on button at bounding box center [567, 308] width 19 height 19
type input "5"
type input "95"
click at [558, 260] on button at bounding box center [567, 261] width 19 height 19
type input "95"
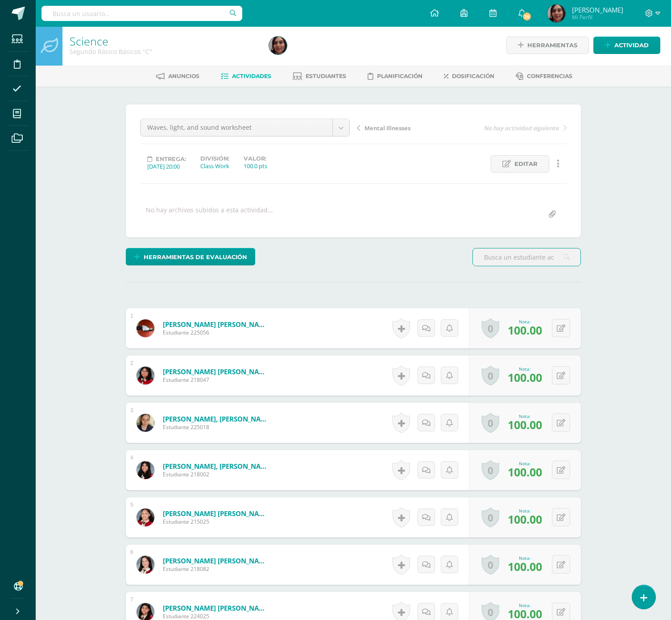
scroll to position [544, 0]
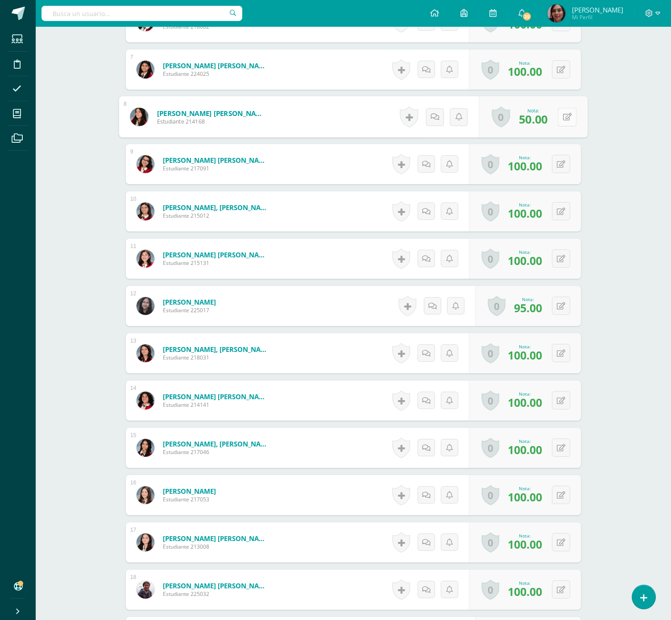
click at [561, 118] on button at bounding box center [567, 117] width 19 height 19
type input "100"
click at [558, 307] on button at bounding box center [567, 306] width 19 height 19
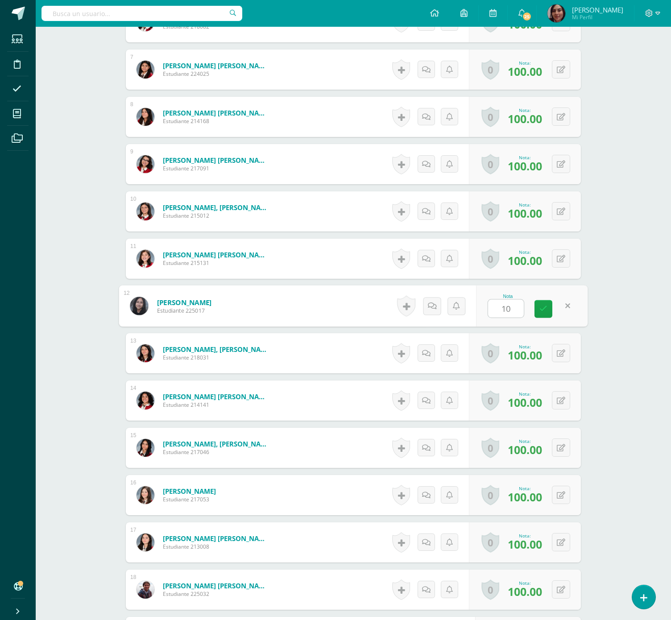
type input "100"
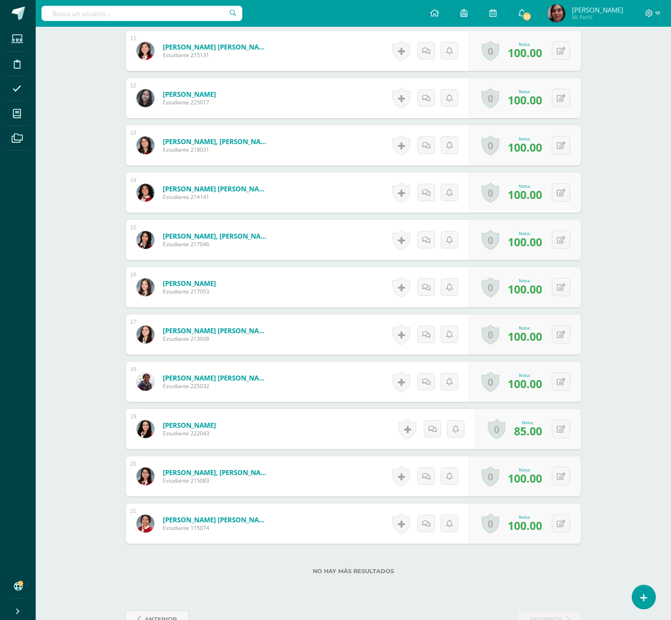
scroll to position [782, 0]
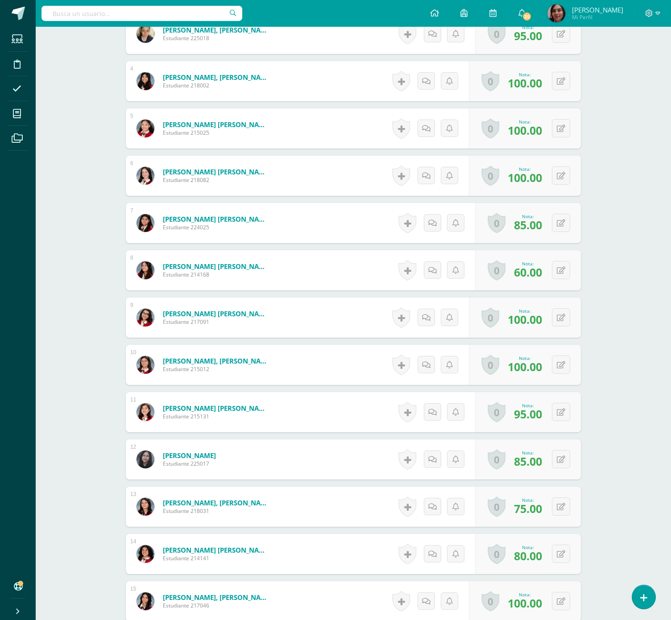
scroll to position [394, 0]
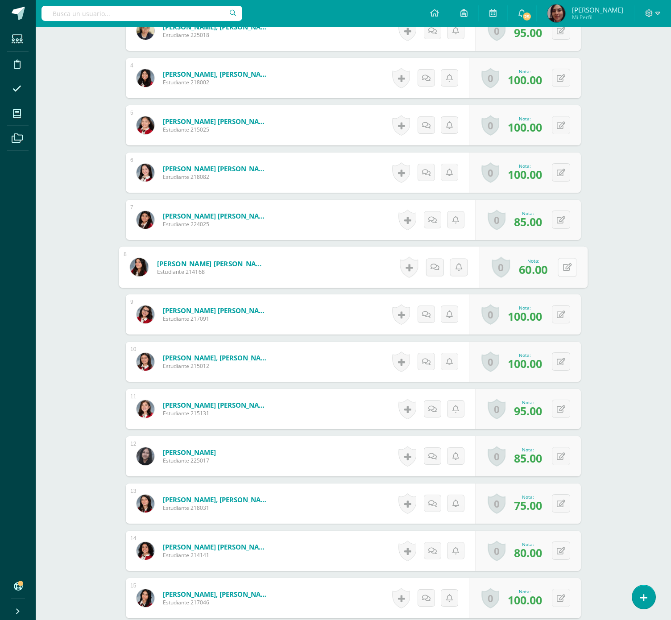
click at [558, 272] on button at bounding box center [567, 267] width 19 height 19
type input "90"
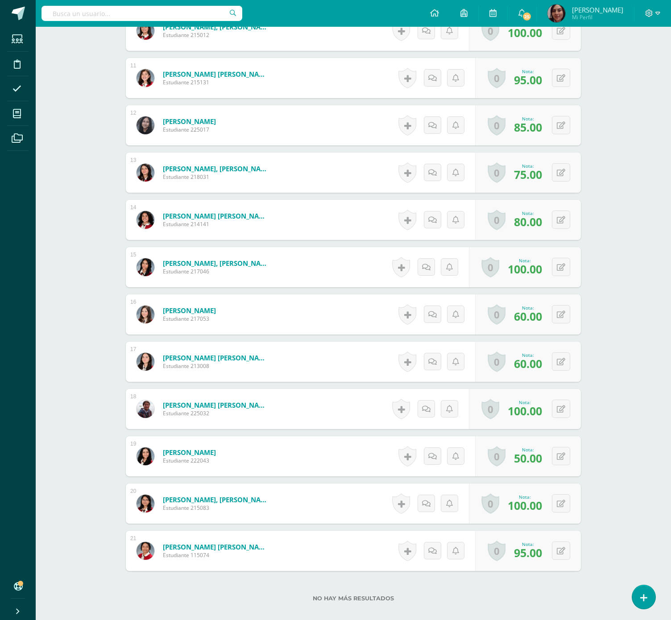
scroll to position [727, 0]
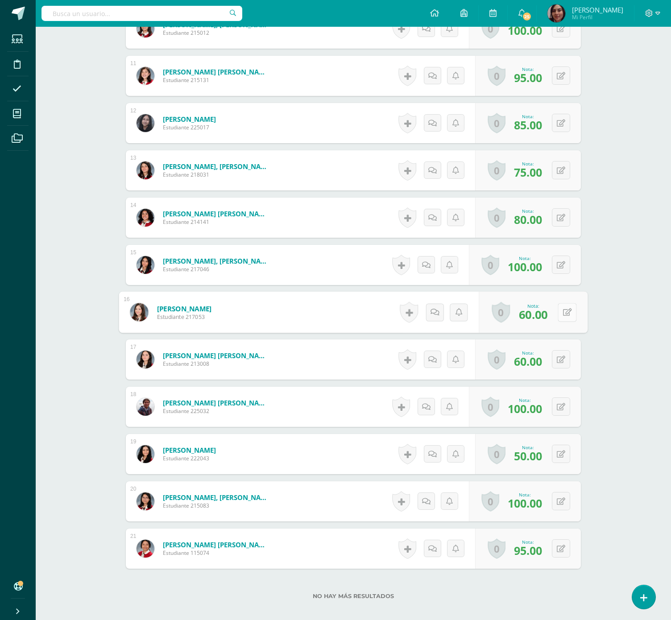
click at [563, 316] on icon at bounding box center [567, 312] width 9 height 8
type input "90"
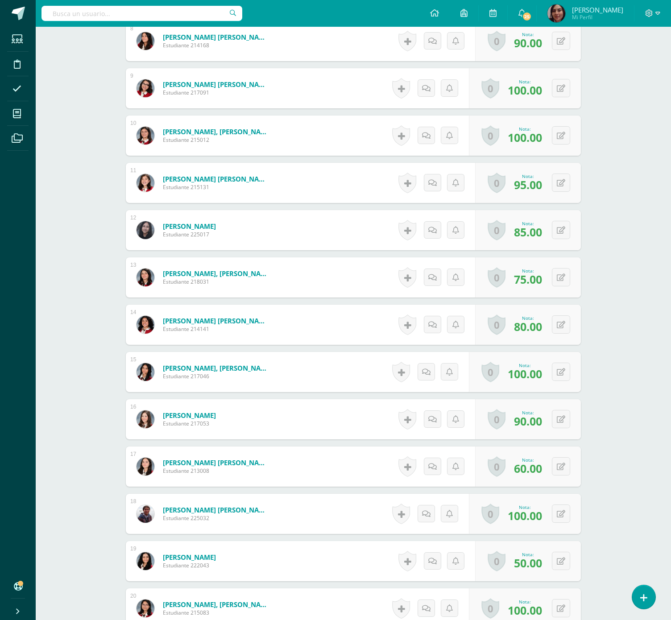
scroll to position [585, 0]
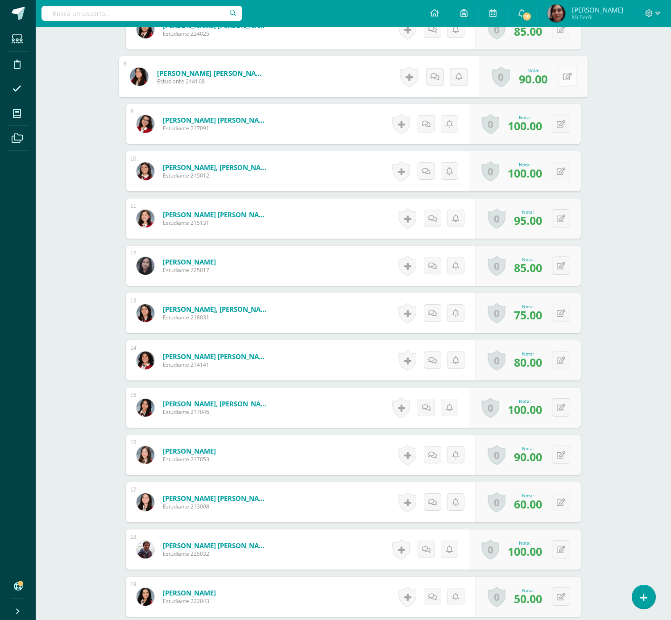
click at [564, 80] on icon at bounding box center [567, 77] width 9 height 8
click at [561, 79] on button at bounding box center [567, 76] width 19 height 19
type input "75"
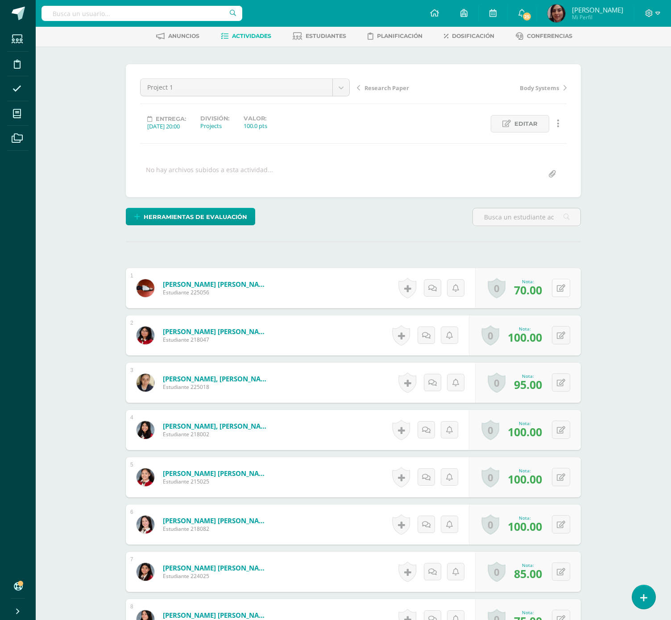
click at [563, 292] on icon at bounding box center [561, 289] width 8 height 8
type input "95"
